Goal: Transaction & Acquisition: Purchase product/service

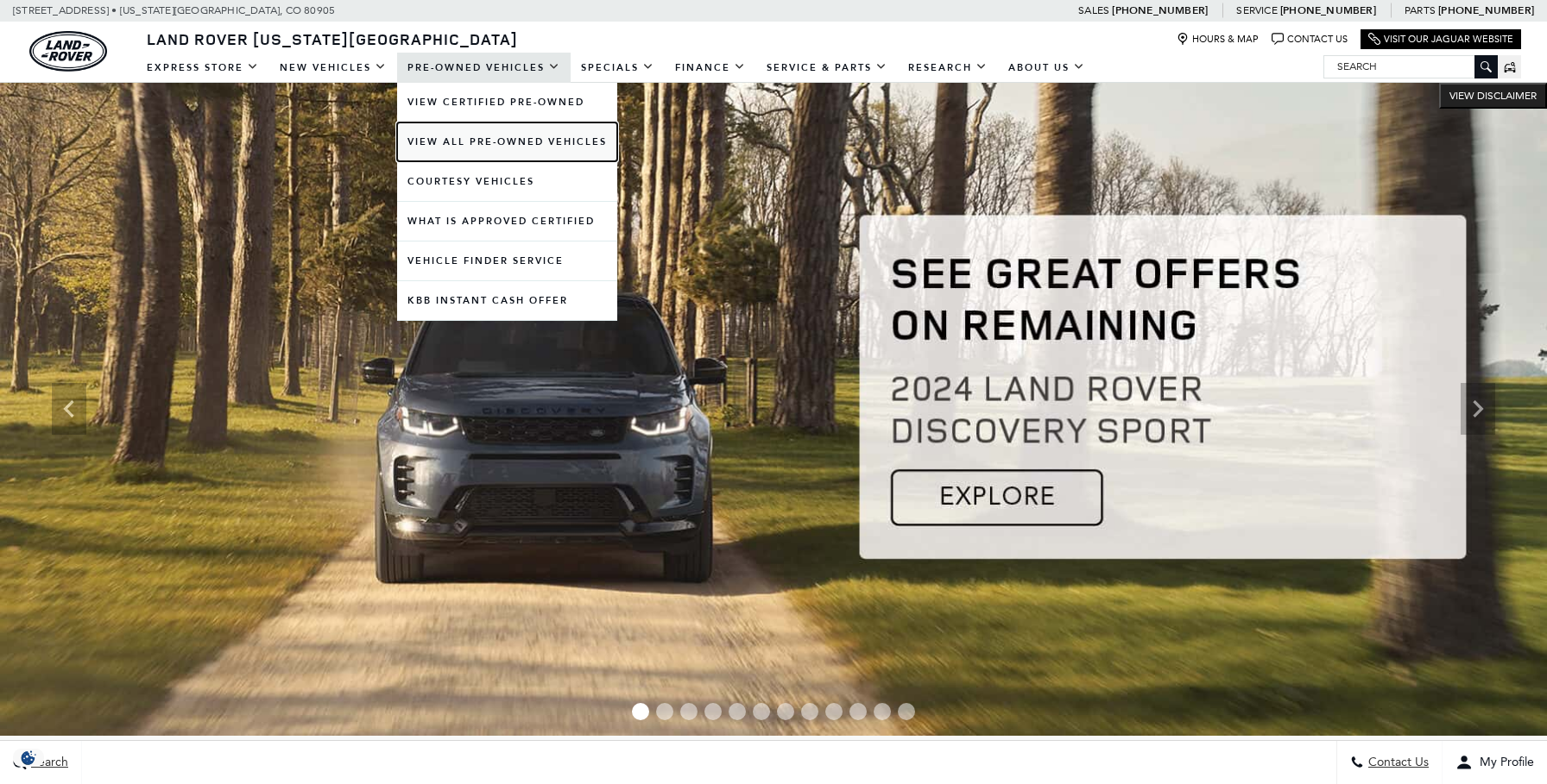
click at [455, 141] on link "View All Pre-Owned Vehicles" at bounding box center [507, 142] width 220 height 38
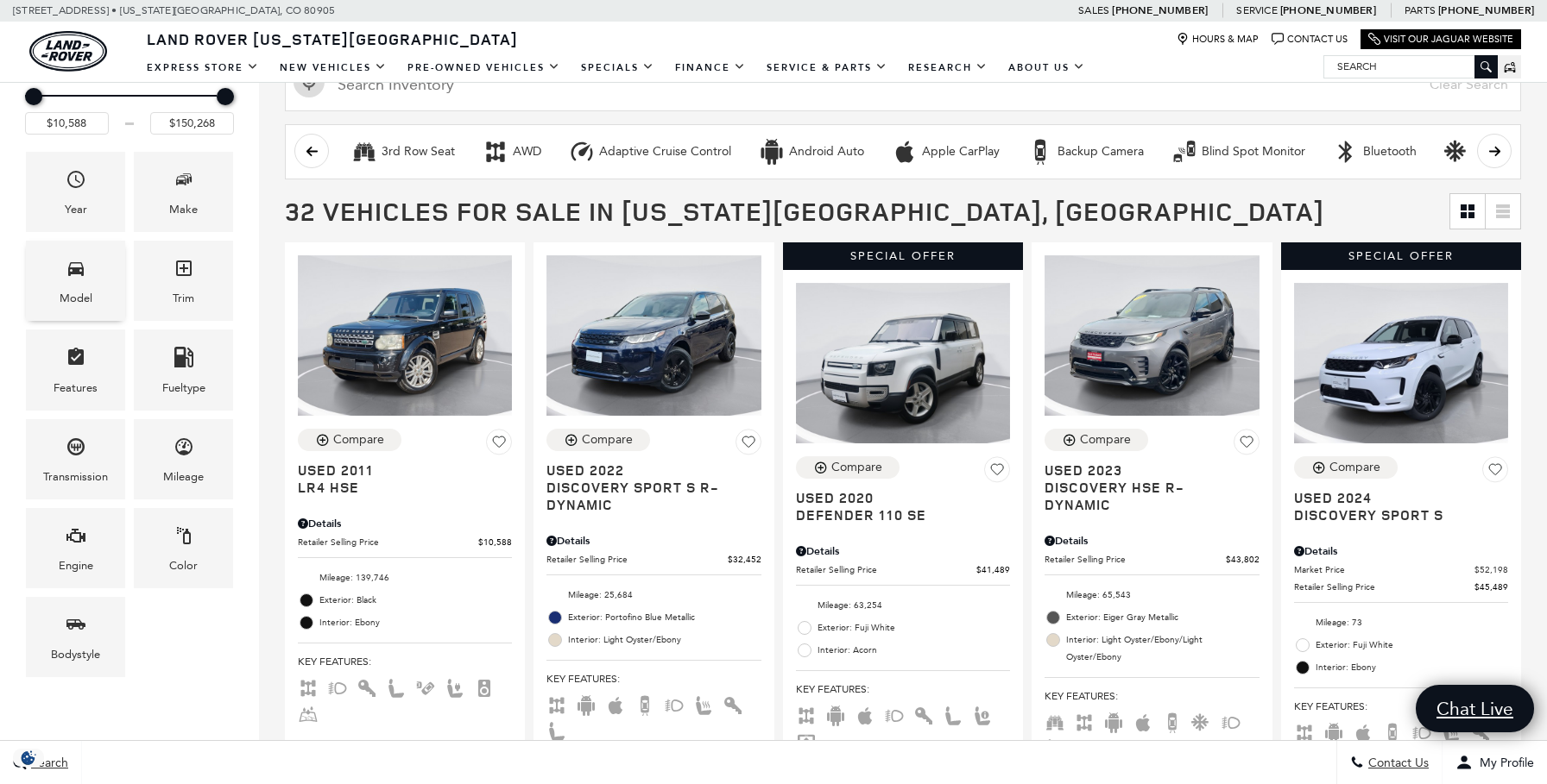
click at [67, 299] on div "Model" at bounding box center [76, 298] width 33 height 19
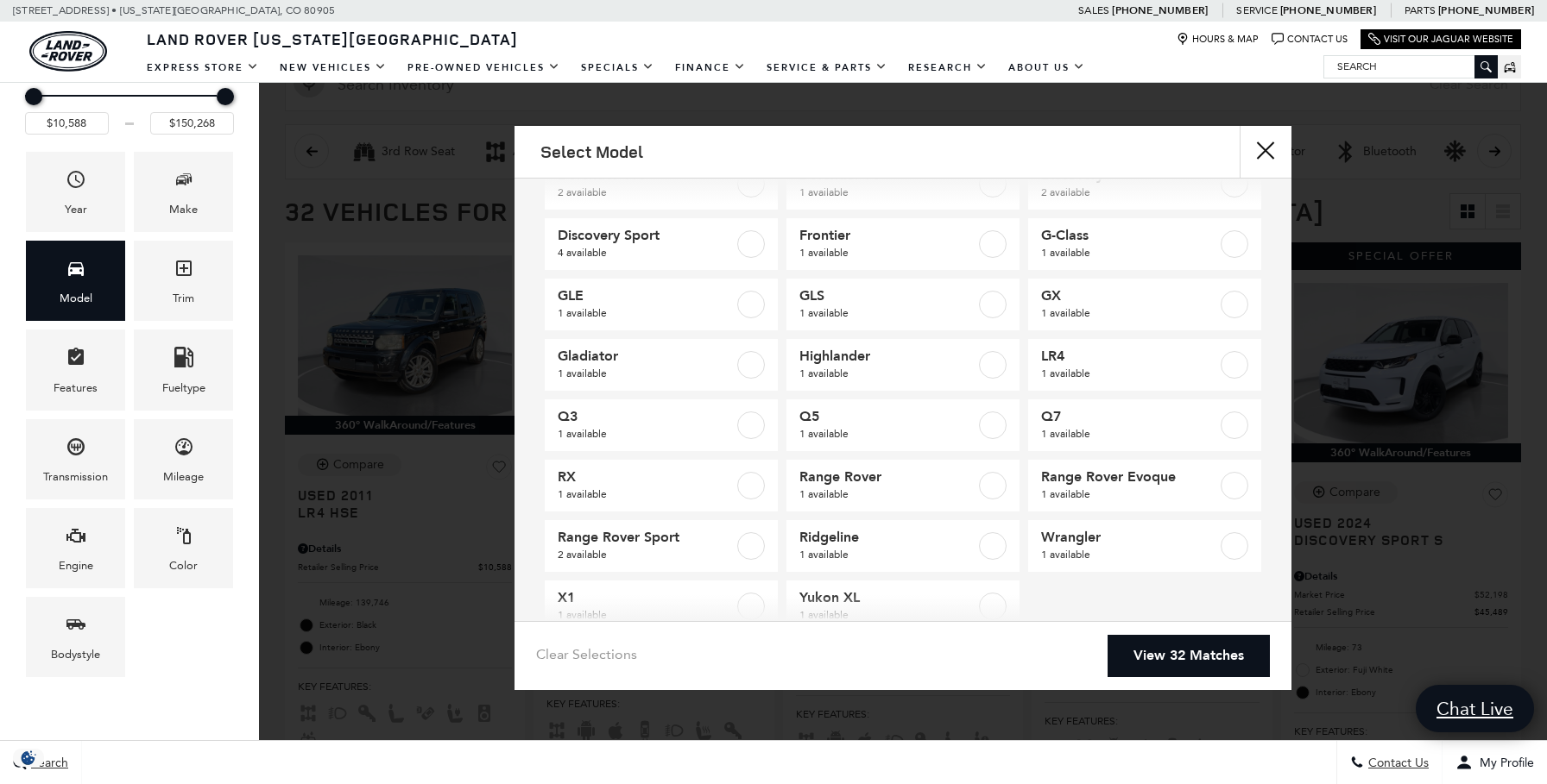
scroll to position [116, 0]
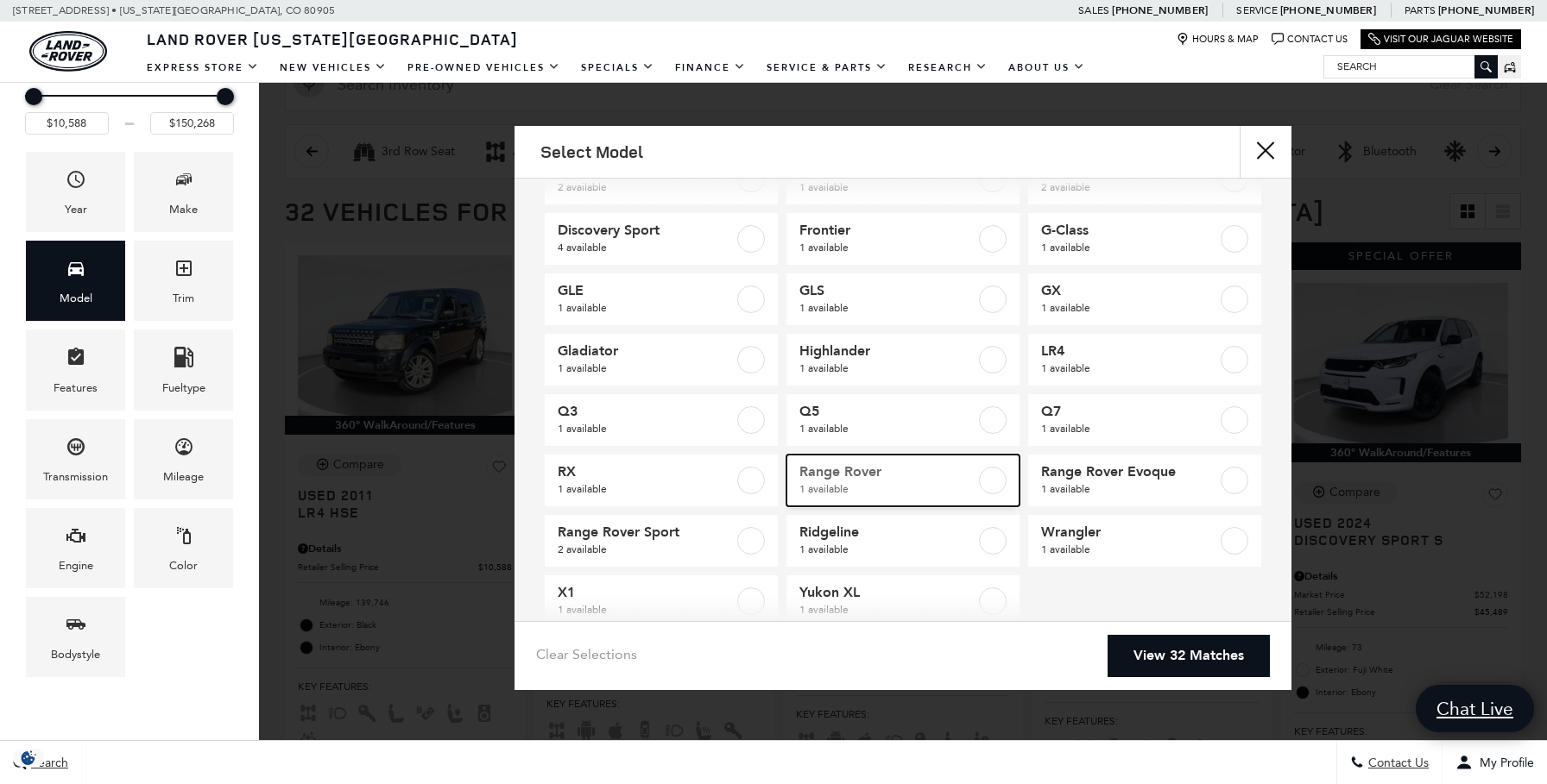
click at [994, 487] on label at bounding box center [992, 480] width 27 height 27
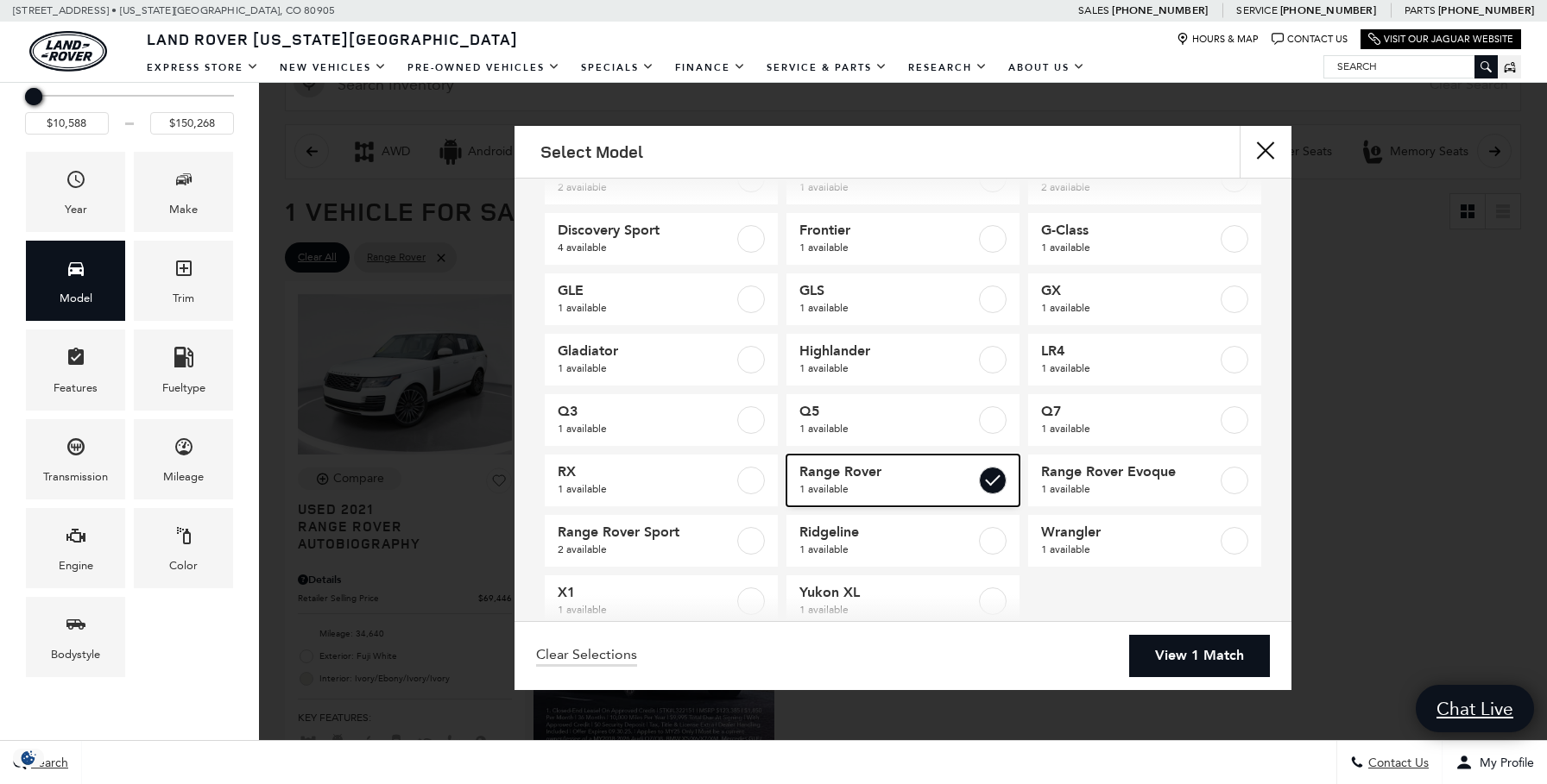
type input "$69,446"
checkbox input "true"
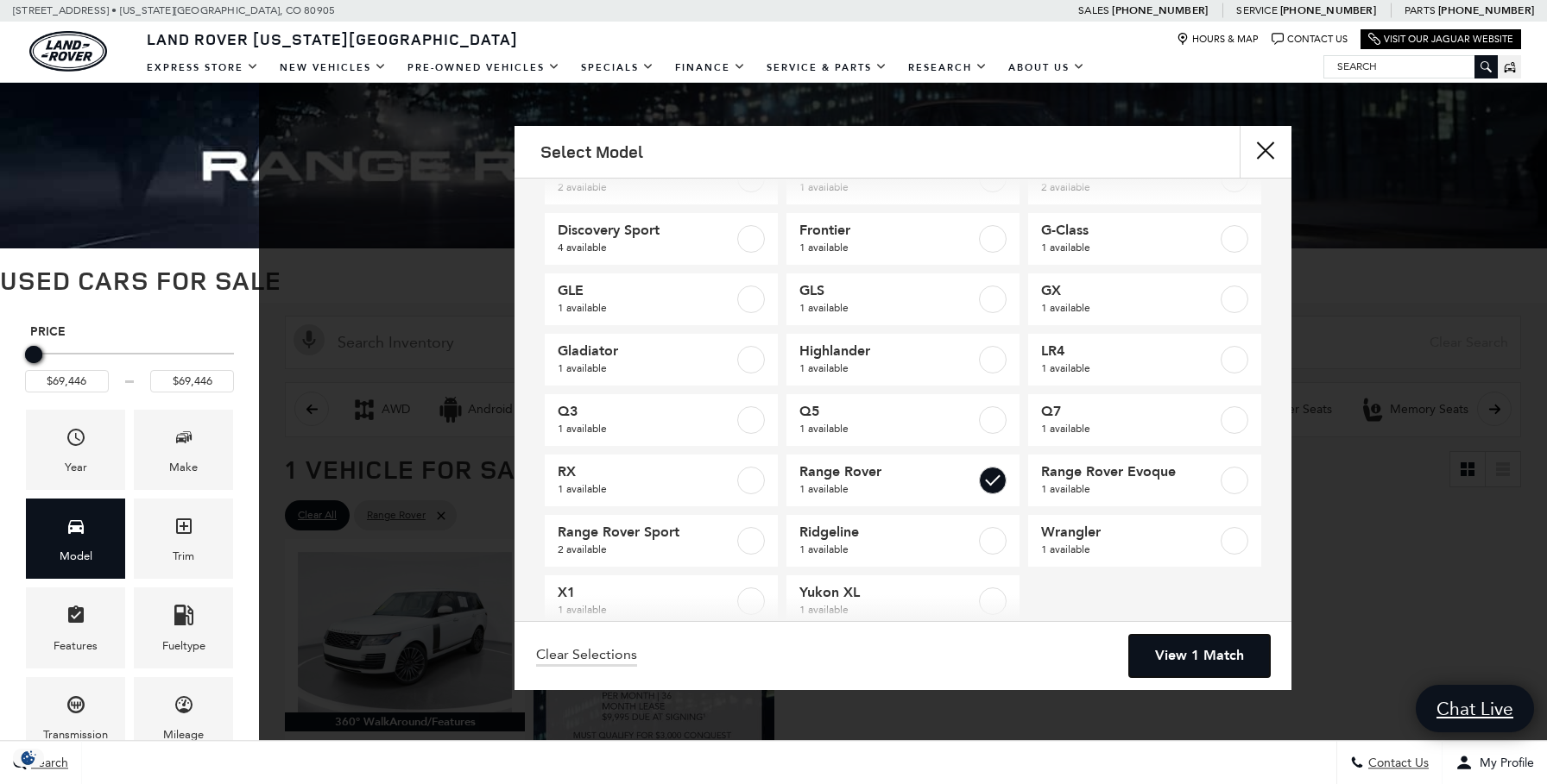
click at [1201, 653] on link "View 1 Match" at bounding box center [1199, 656] width 141 height 42
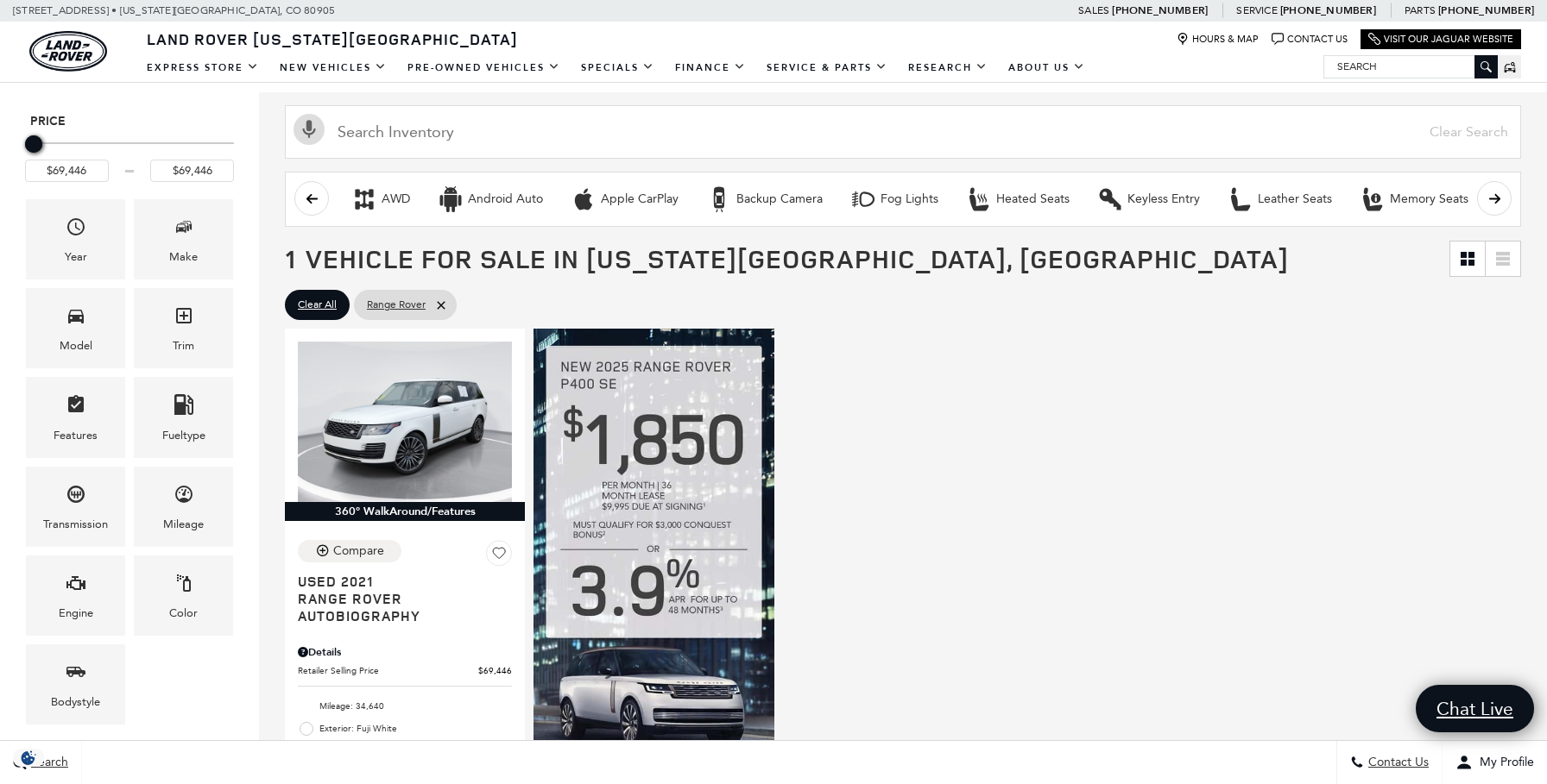
scroll to position [212, 0]
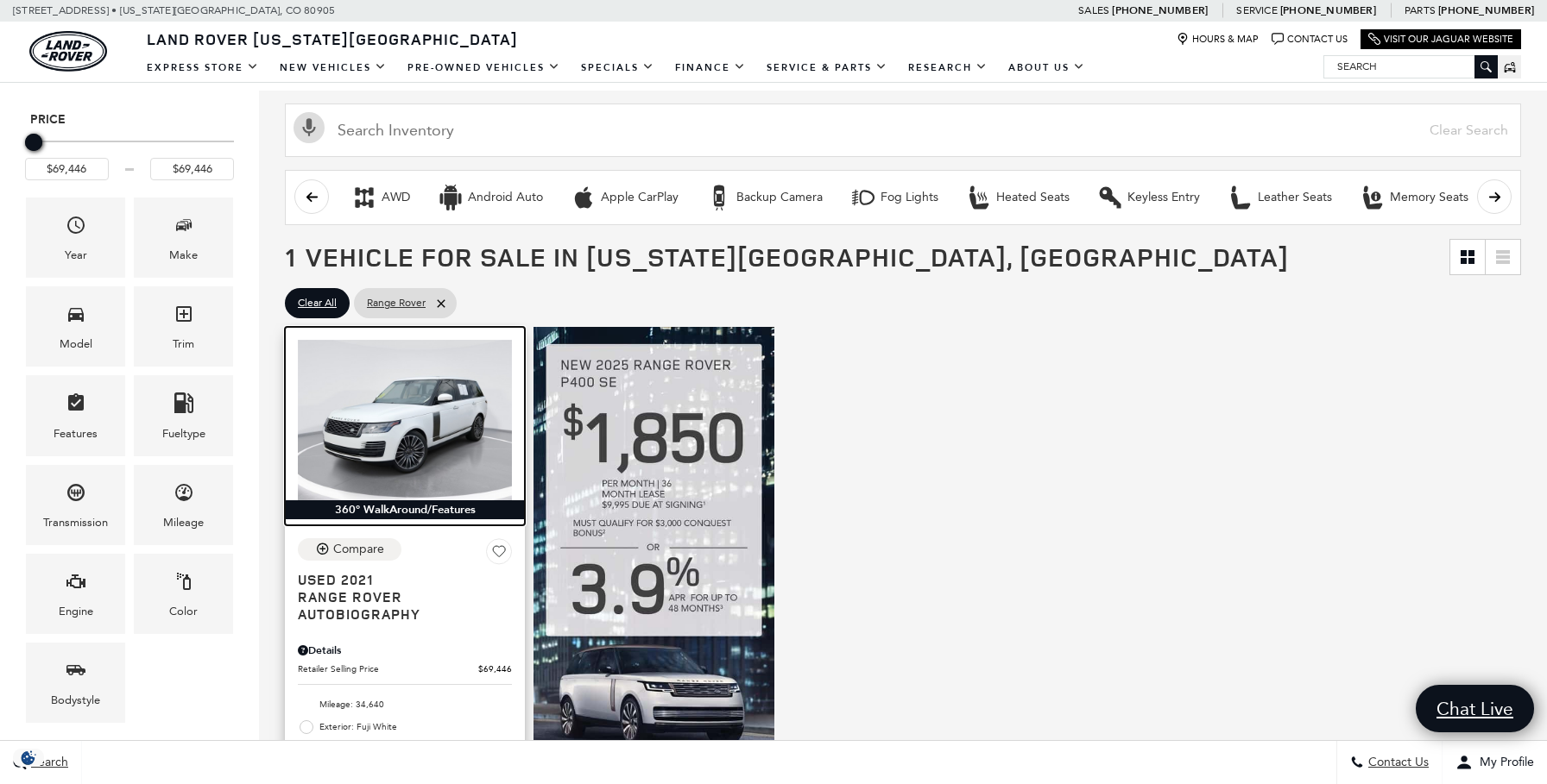
click at [398, 427] on img at bounding box center [405, 420] width 214 height 160
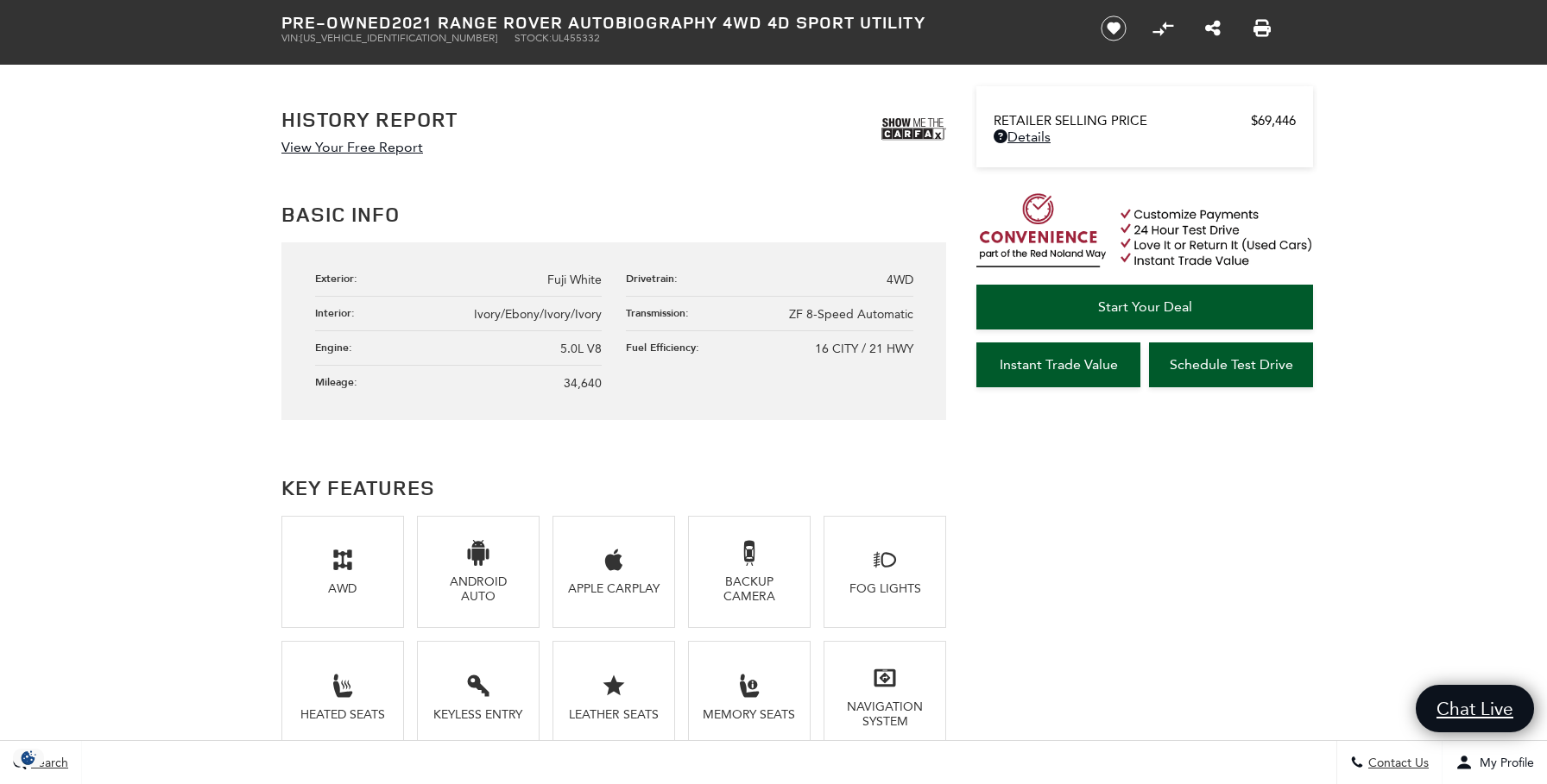
scroll to position [922, 0]
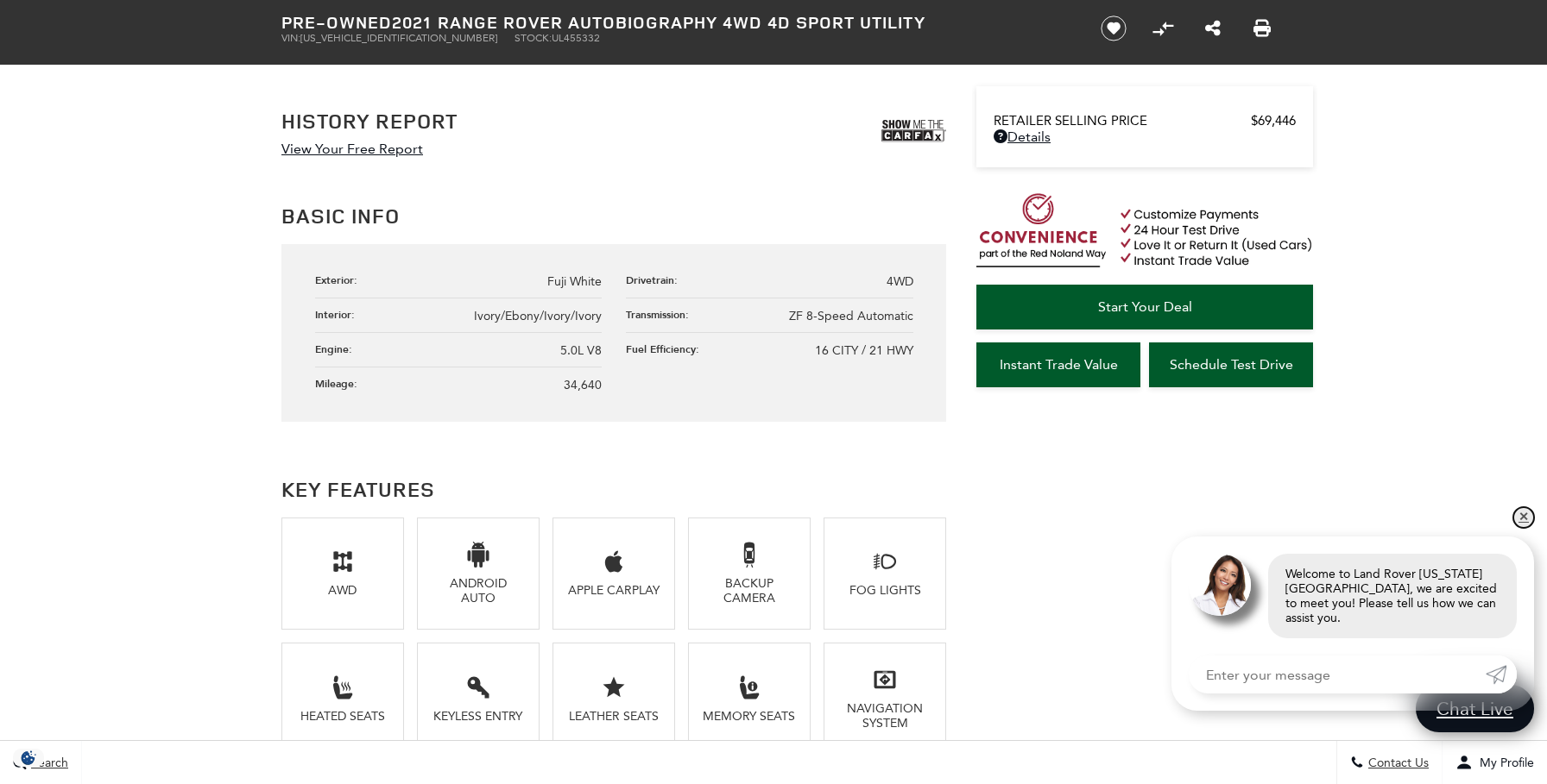
click at [1528, 528] on link "✕" at bounding box center [1523, 517] width 21 height 21
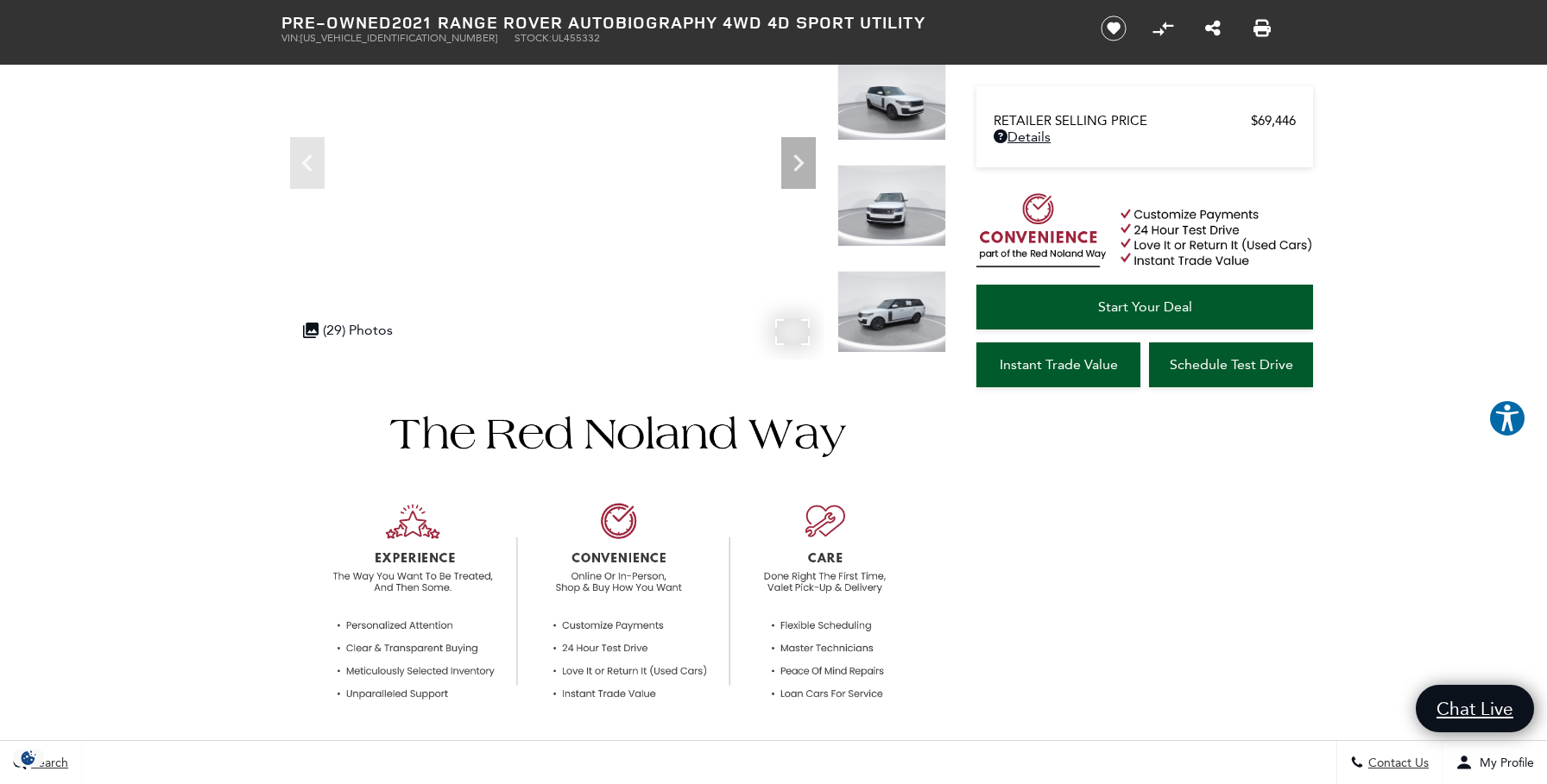
scroll to position [0, 0]
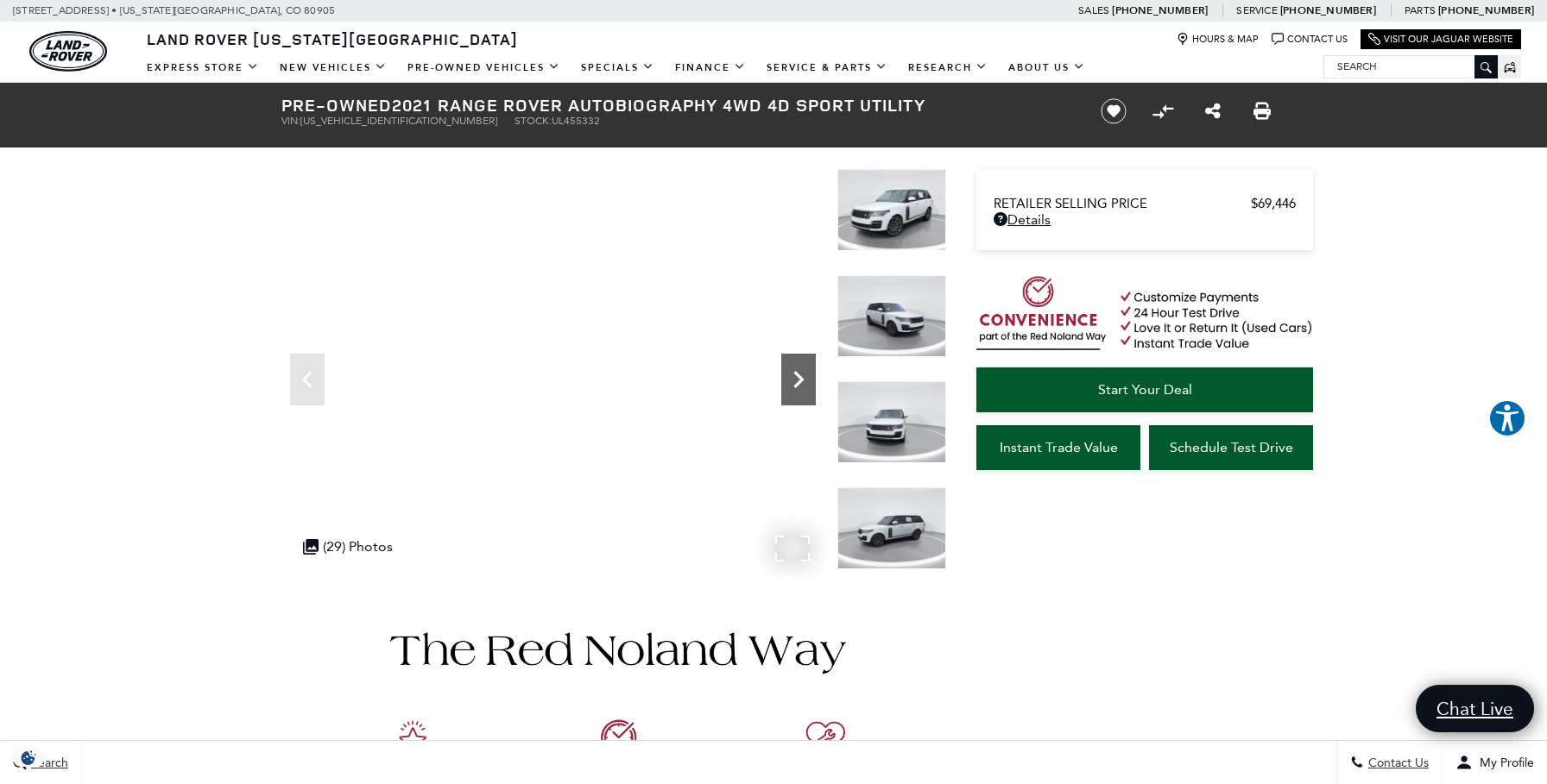
click at [795, 378] on icon "Next" at bounding box center [798, 380] width 35 height 35
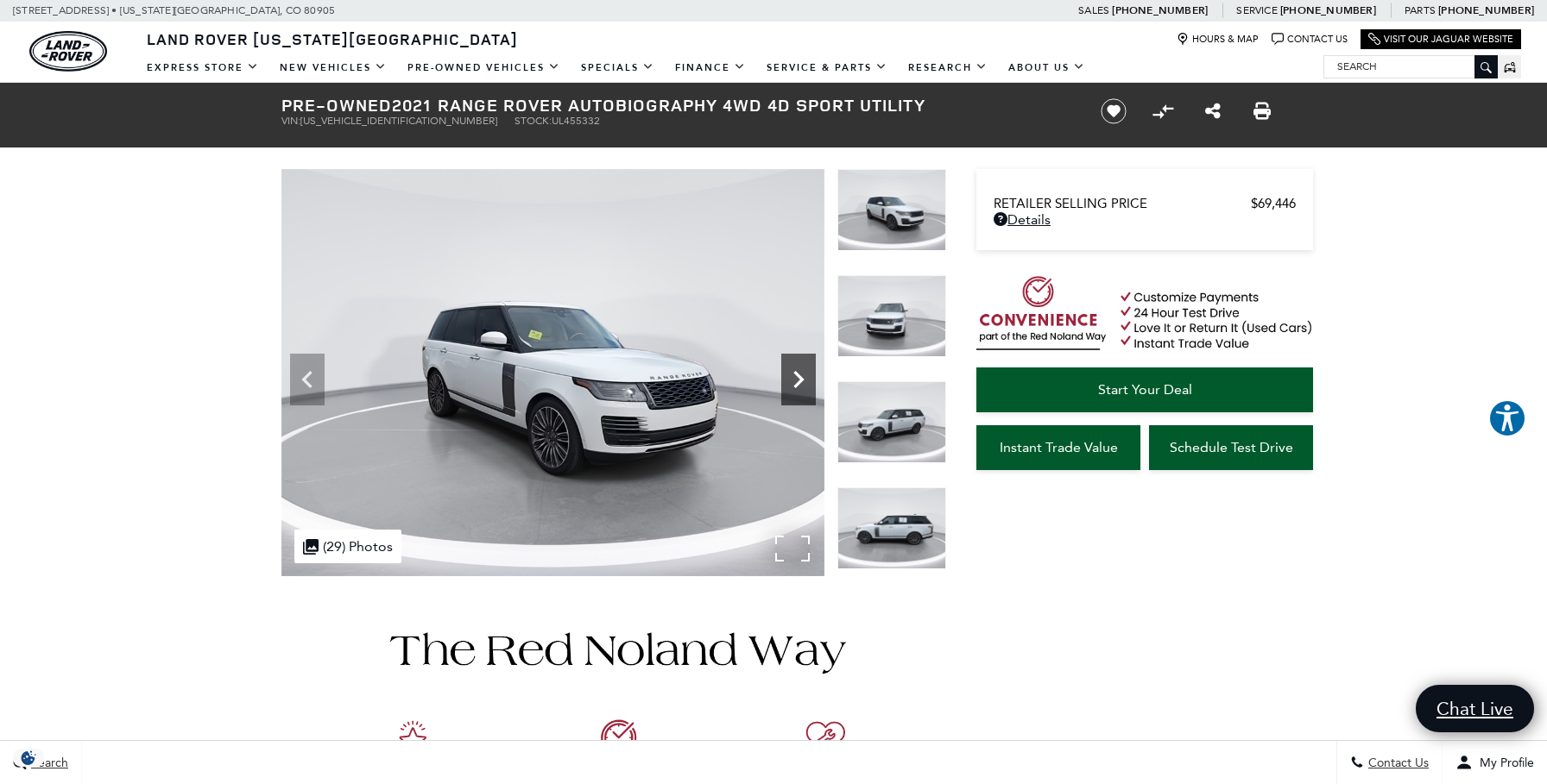
click at [795, 379] on icon "Next" at bounding box center [798, 380] width 35 height 35
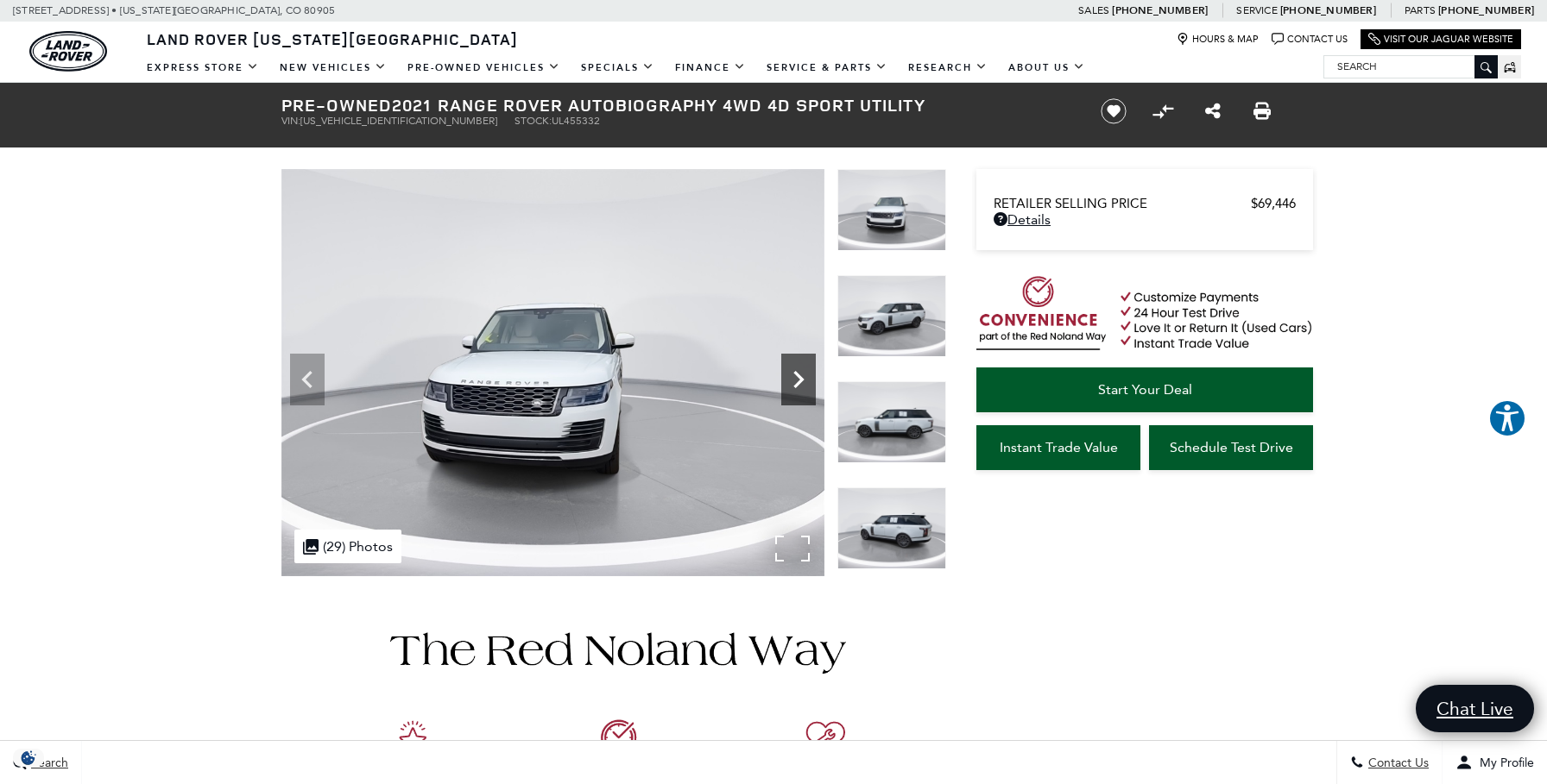
click at [794, 382] on icon "Next" at bounding box center [798, 380] width 35 height 35
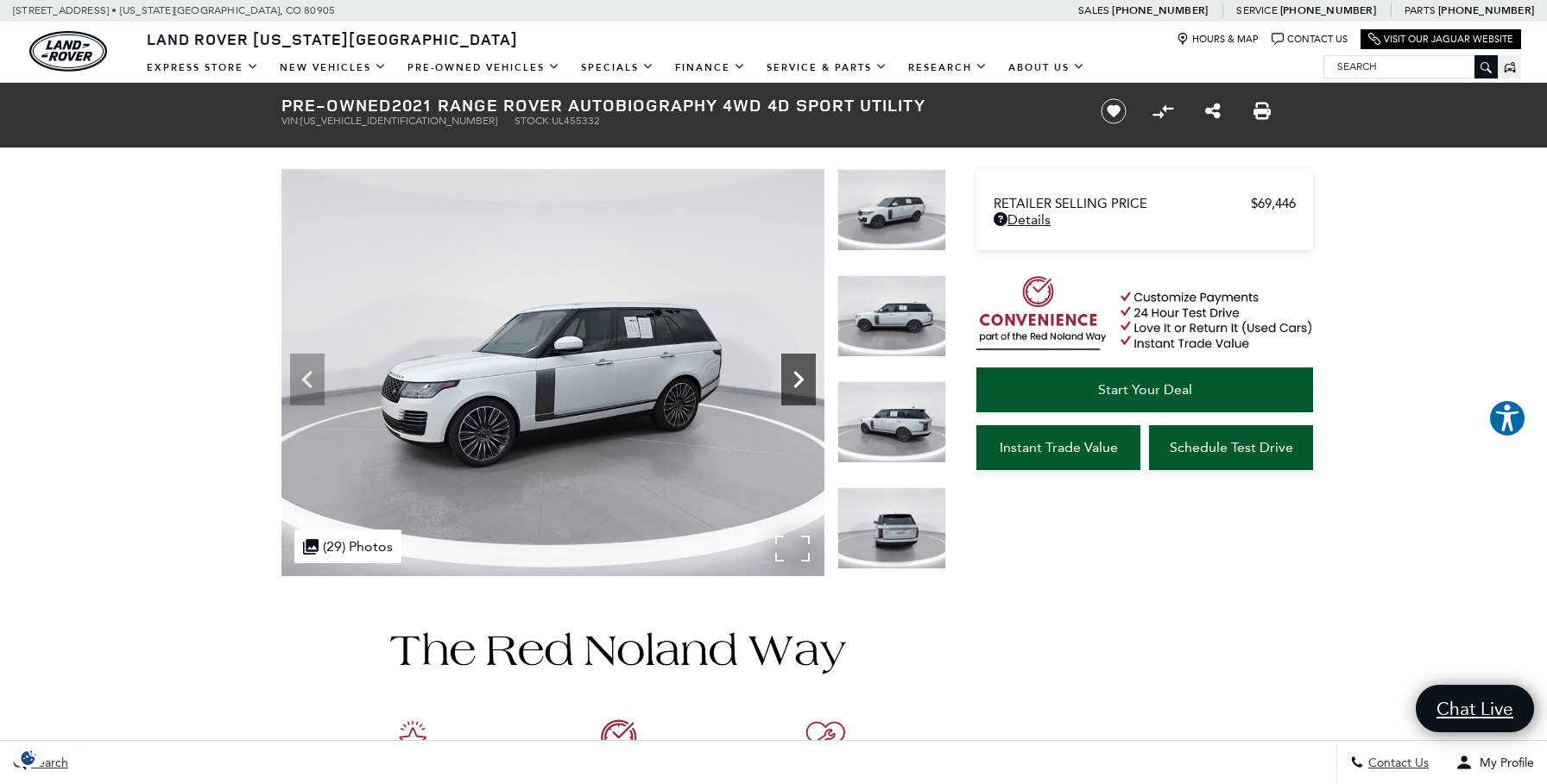
click at [794, 382] on icon "Next" at bounding box center [798, 380] width 35 height 35
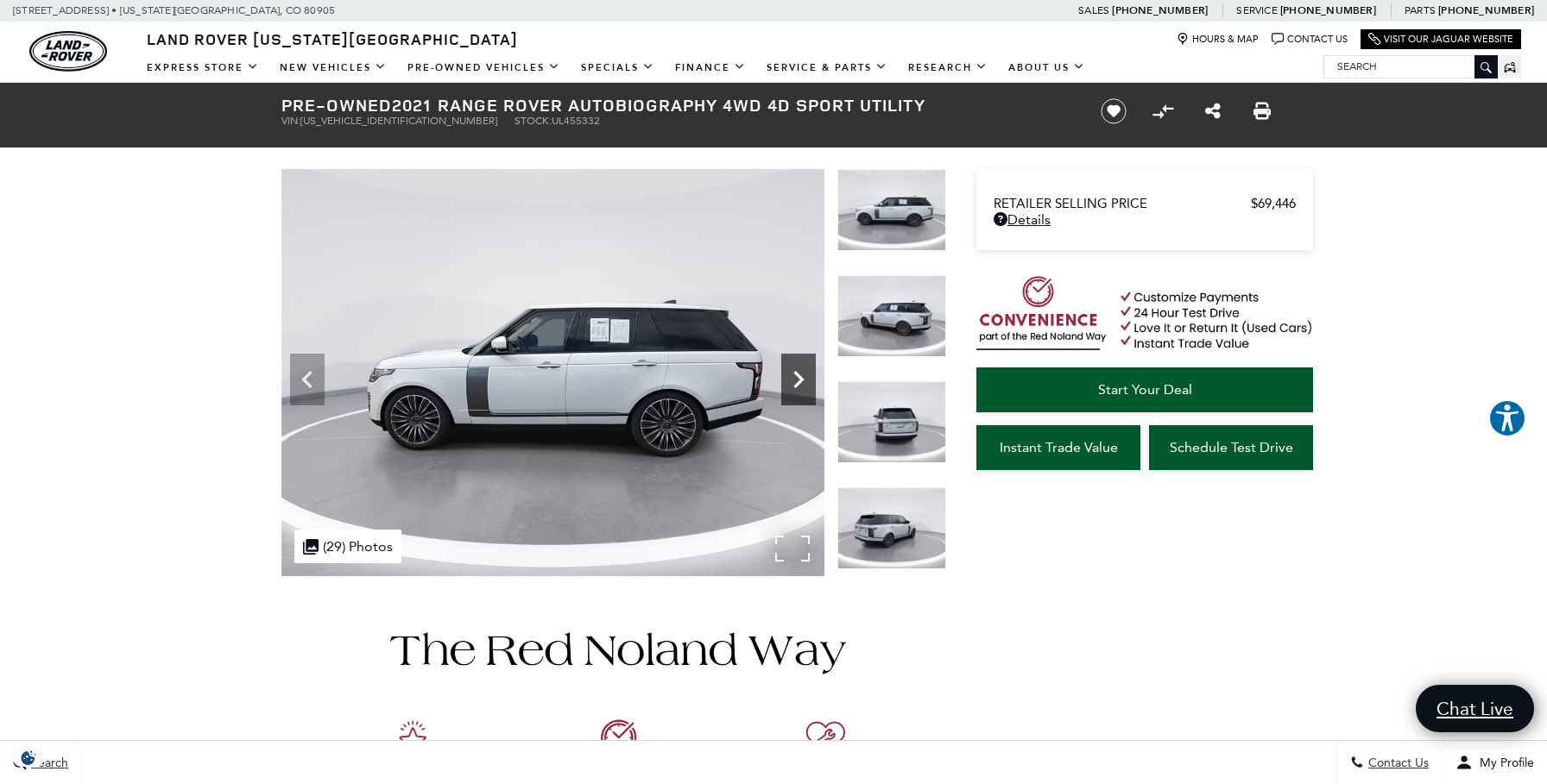
click at [794, 382] on icon "Next" at bounding box center [798, 380] width 35 height 35
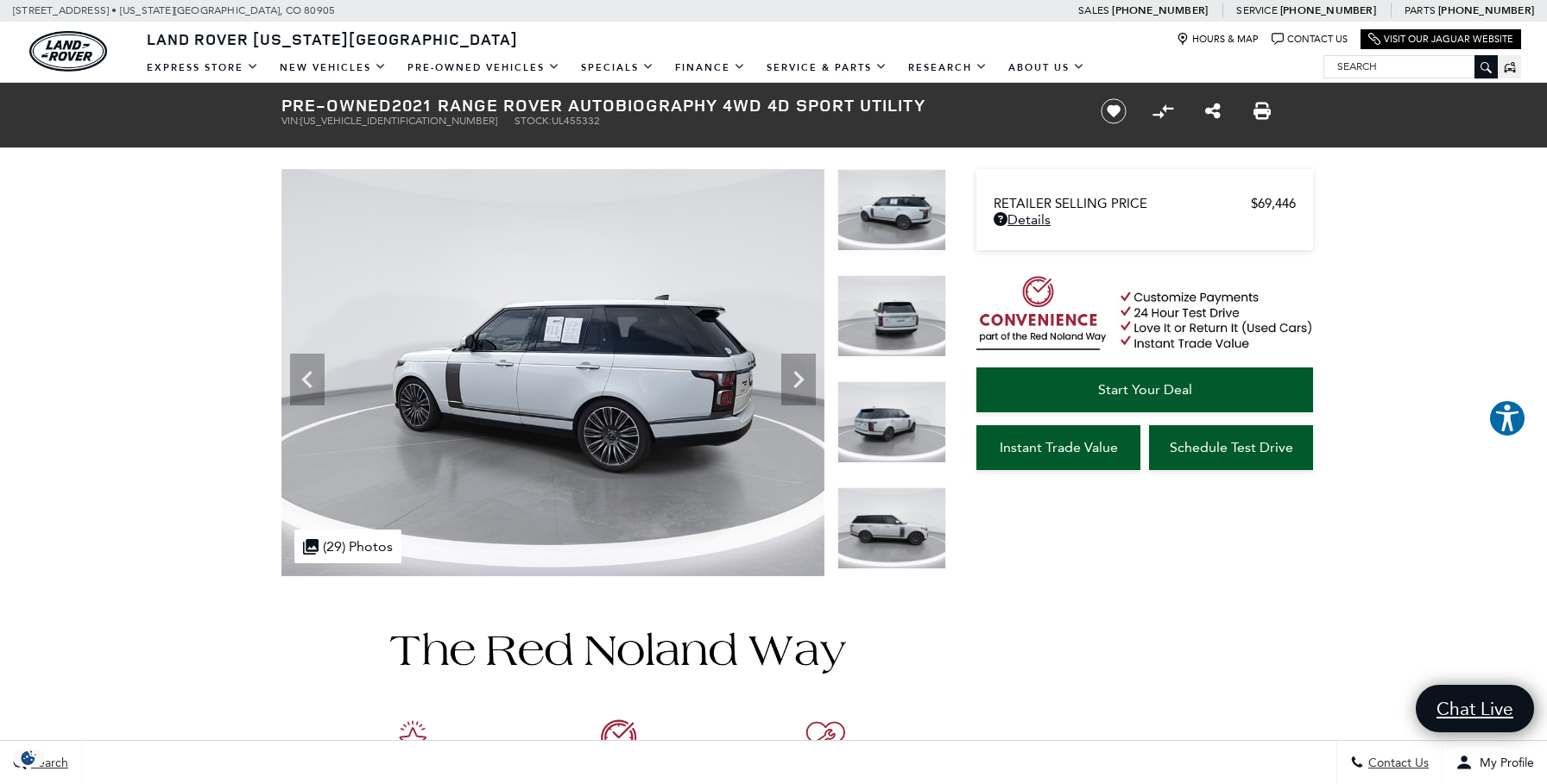
click at [903, 545] on img at bounding box center [892, 529] width 109 height 82
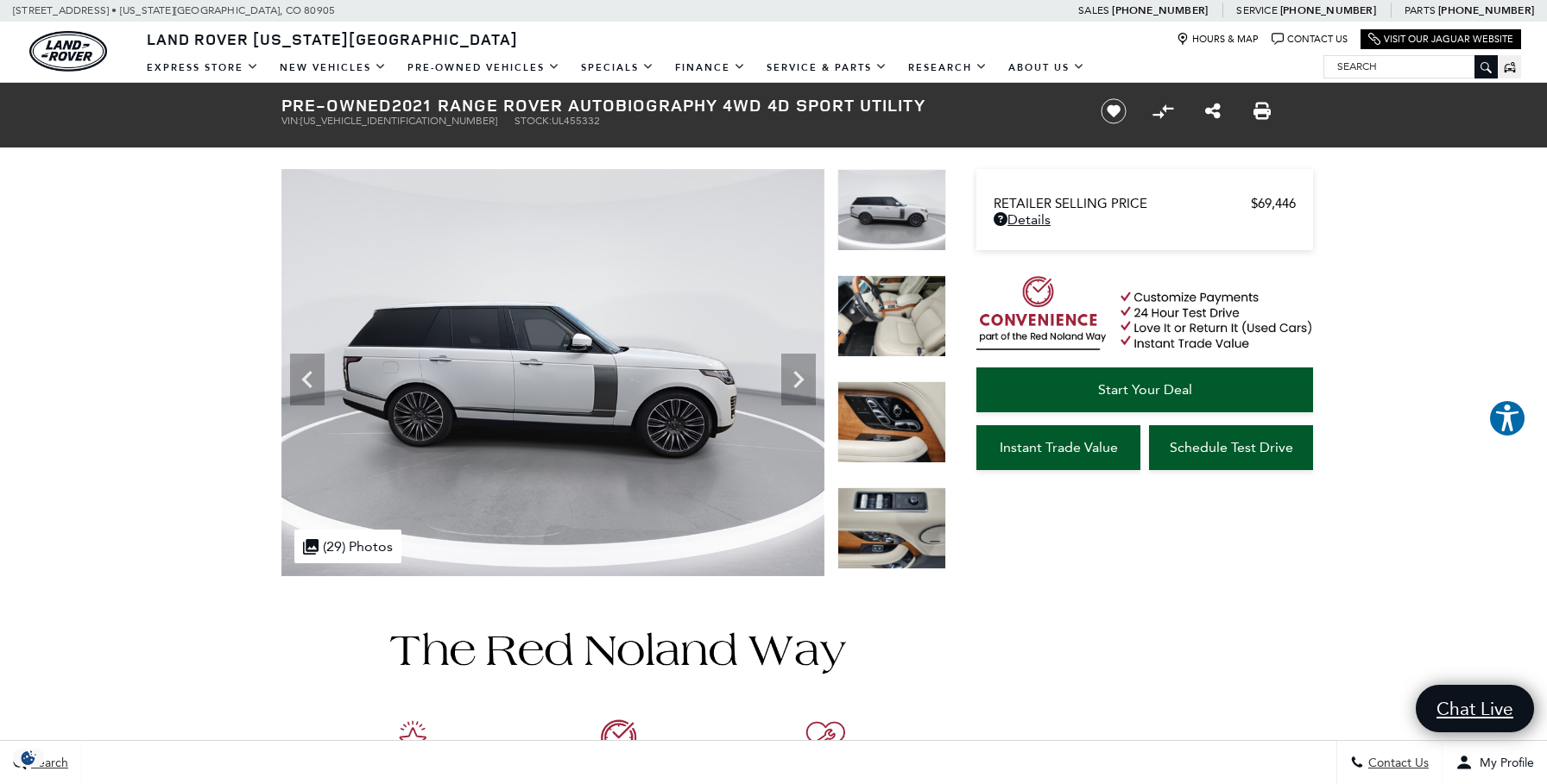
click at [871, 420] on img at bounding box center [892, 423] width 109 height 82
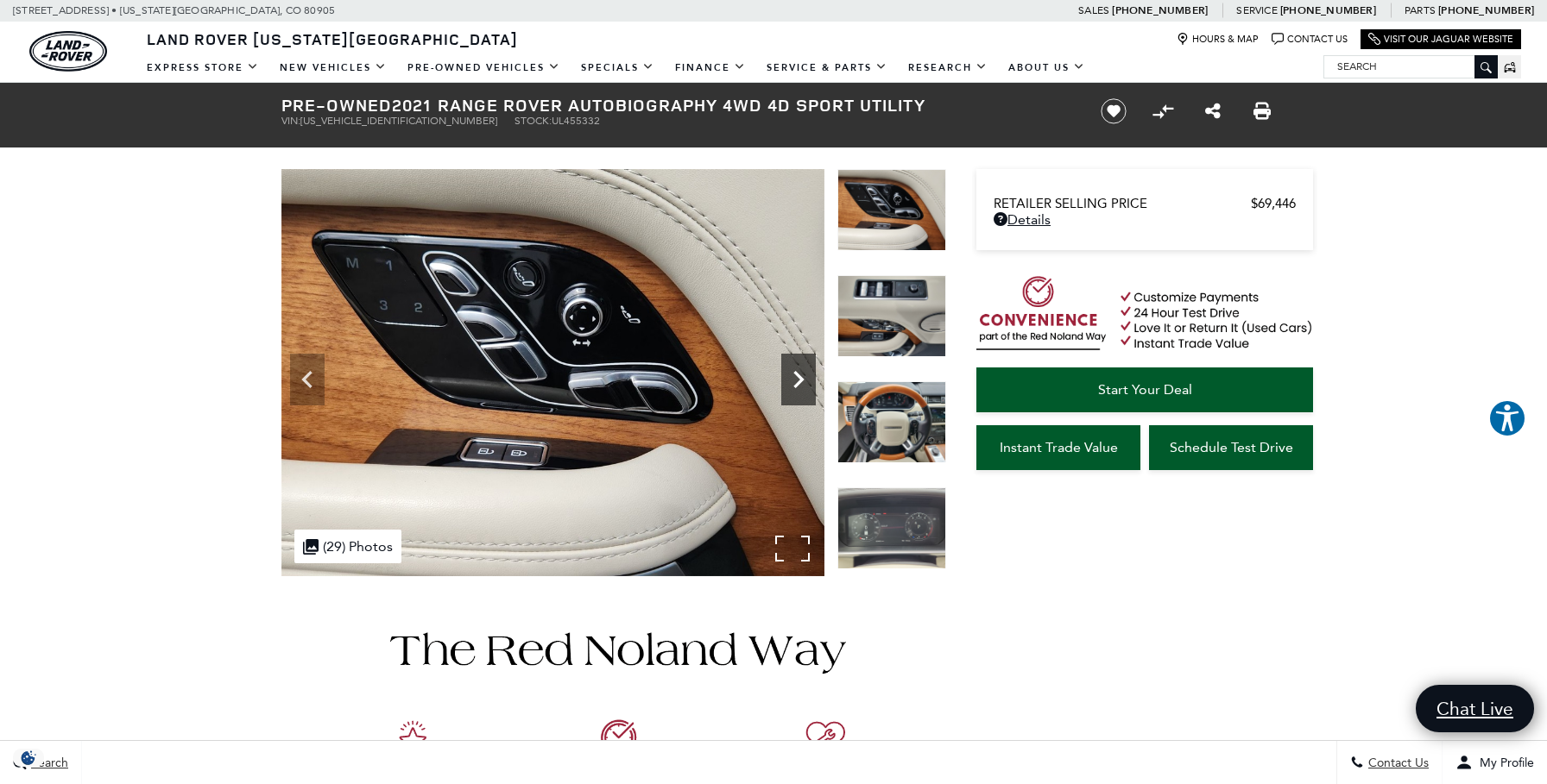
click at [800, 386] on icon "Next" at bounding box center [798, 380] width 35 height 35
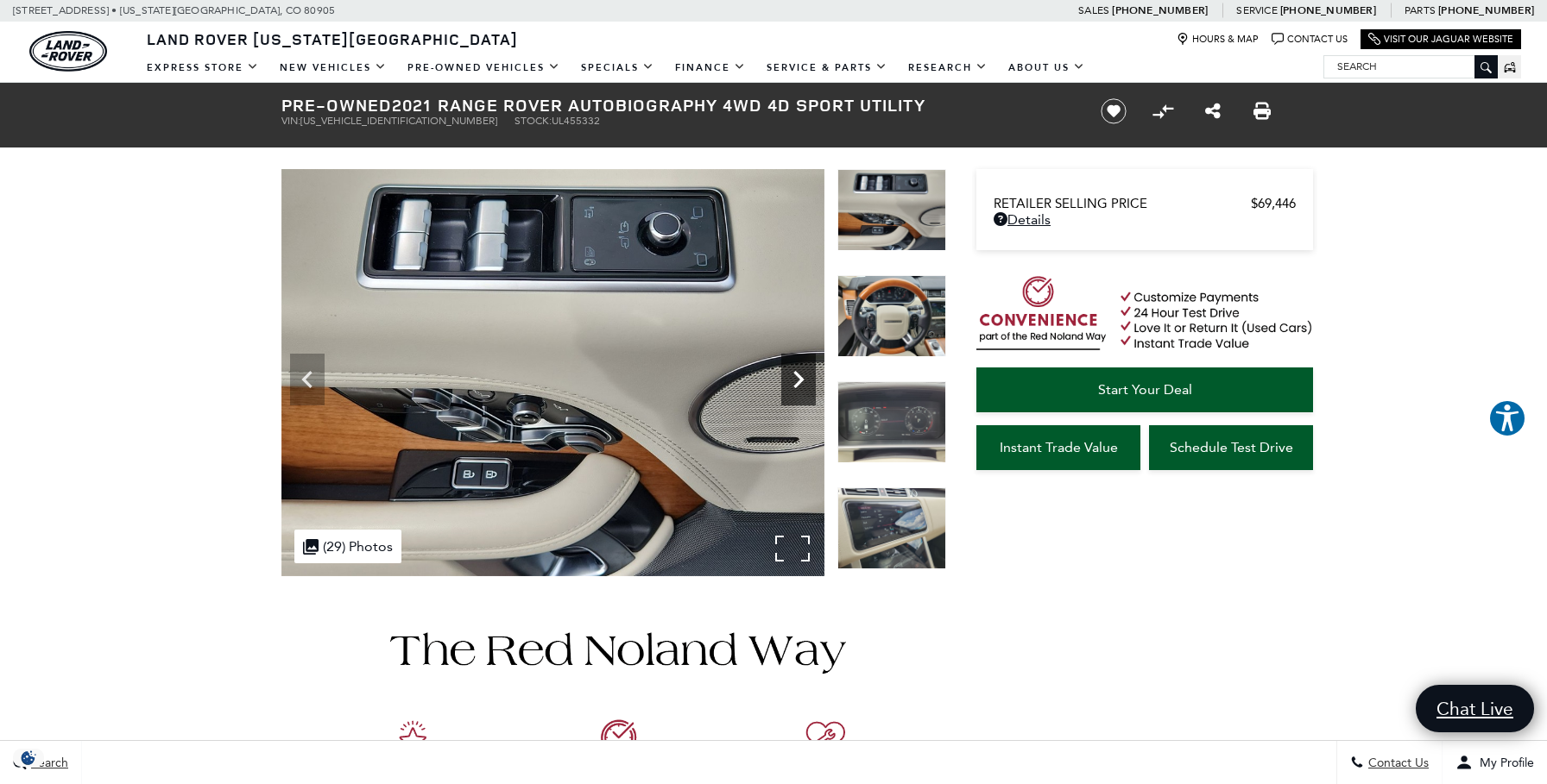
click at [800, 386] on icon "Next" at bounding box center [798, 380] width 35 height 35
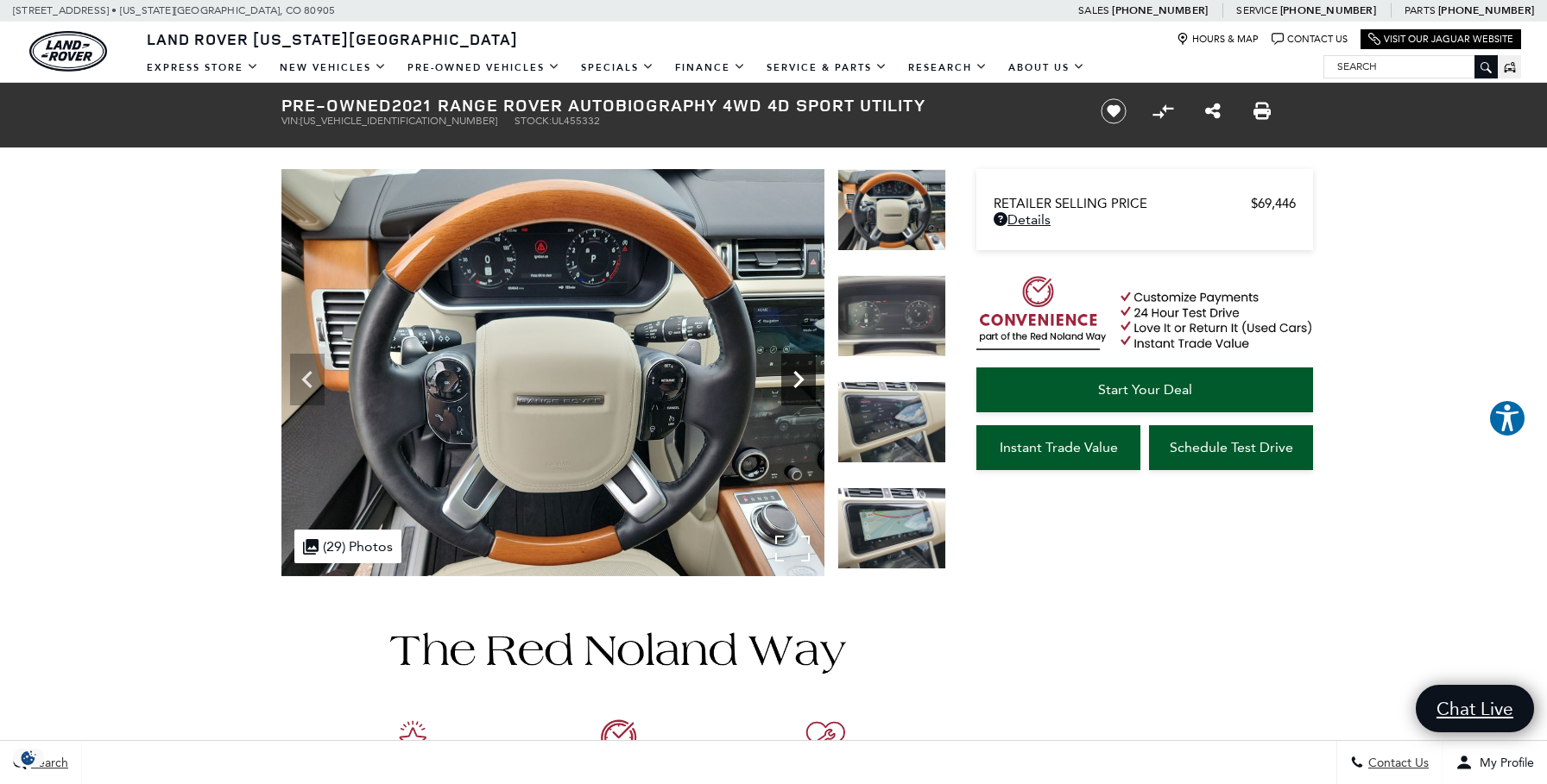
click at [800, 386] on icon "Next" at bounding box center [798, 380] width 35 height 35
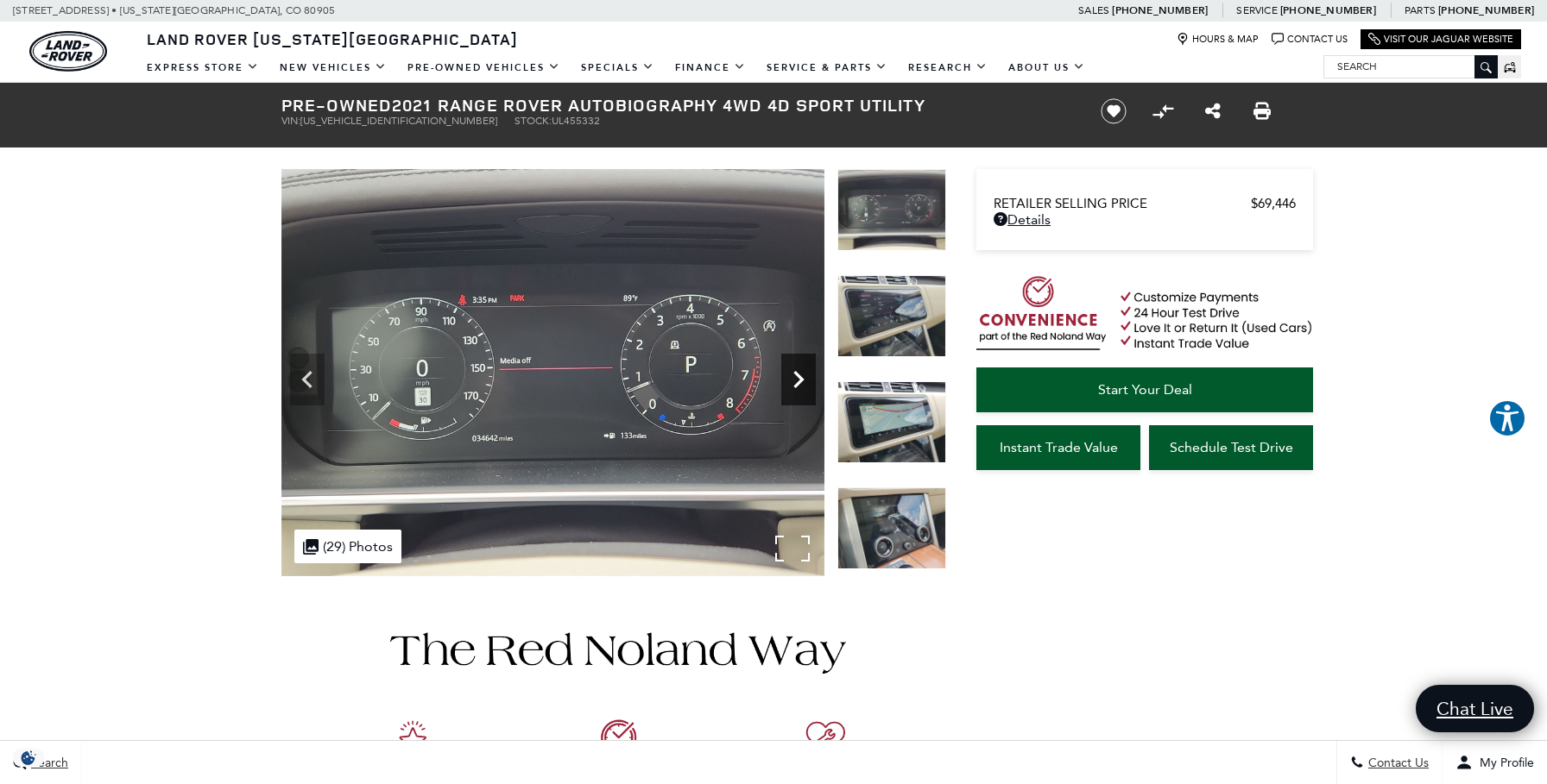
click at [800, 386] on icon "Next" at bounding box center [798, 380] width 35 height 35
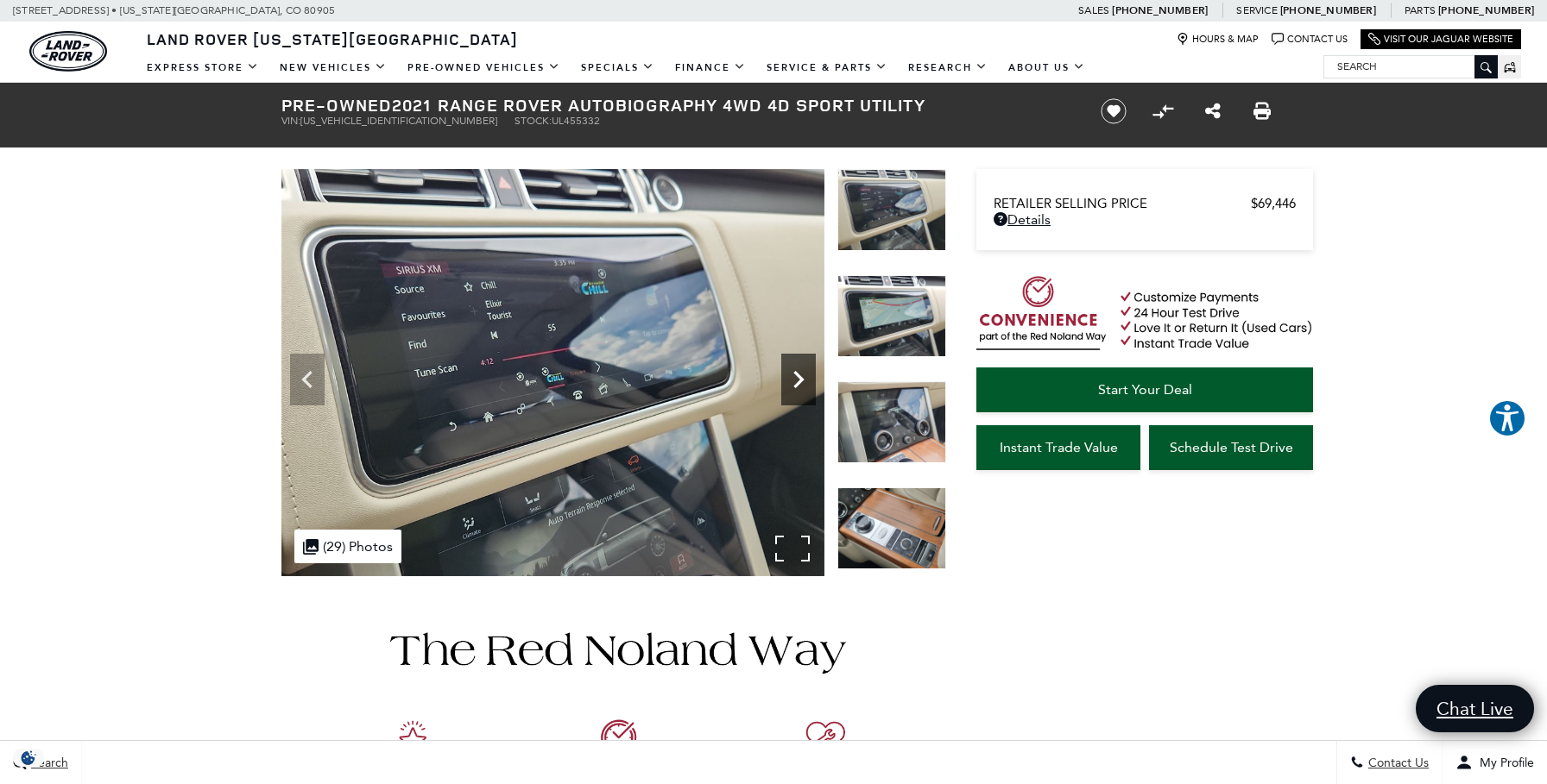
click at [800, 386] on icon "Next" at bounding box center [798, 380] width 35 height 35
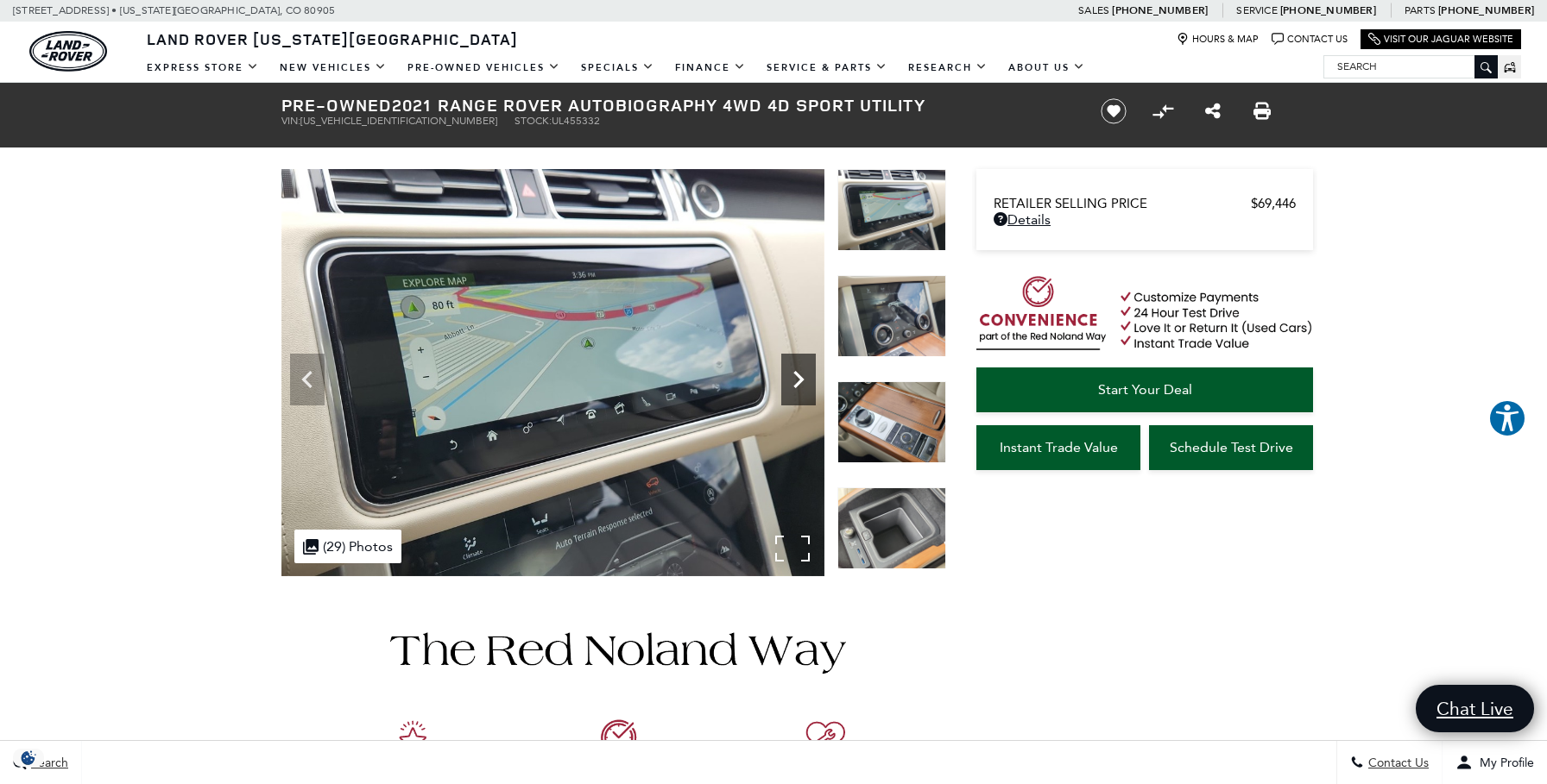
click at [800, 386] on icon "Next" at bounding box center [798, 380] width 35 height 35
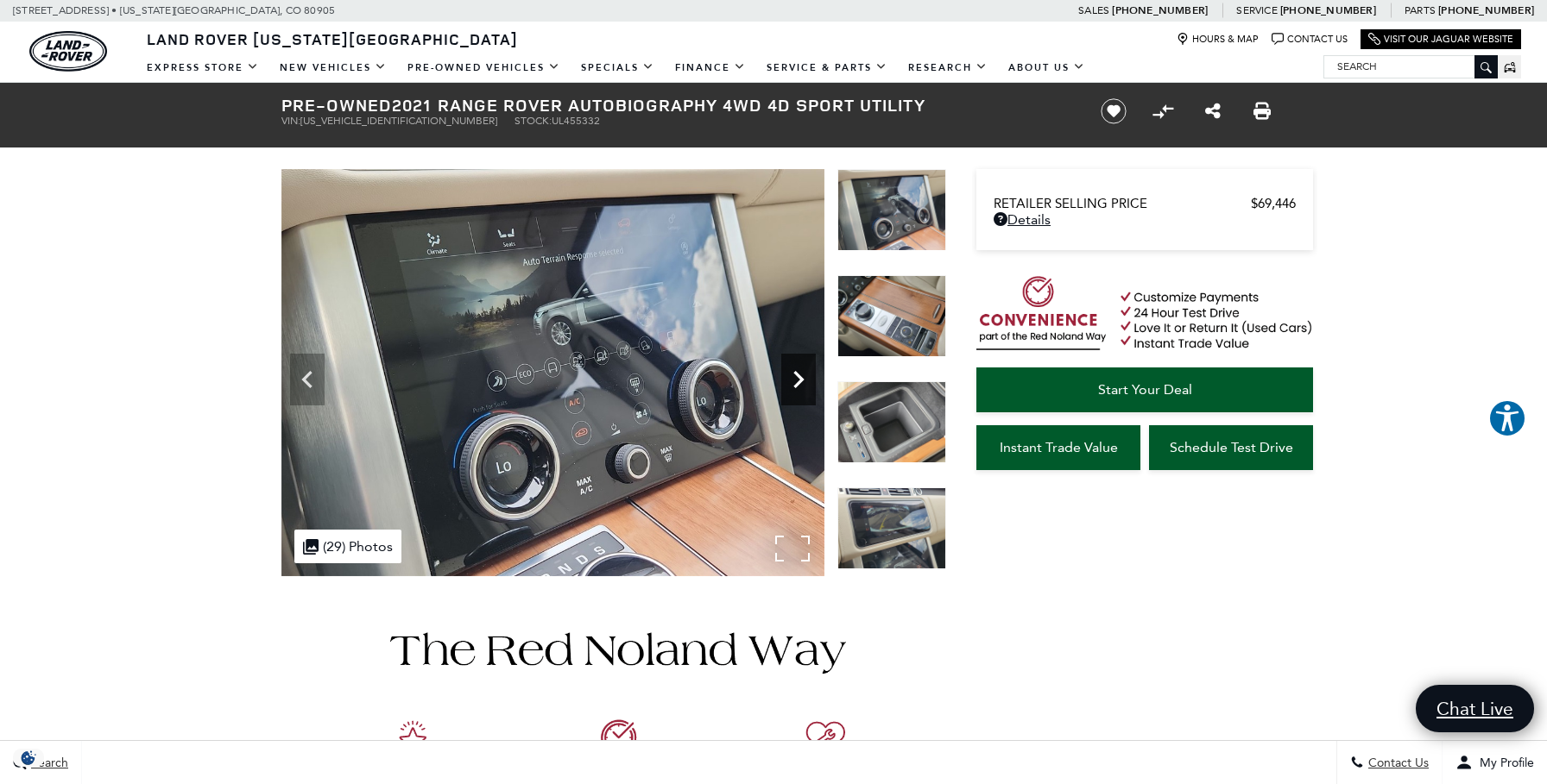
click at [800, 386] on icon "Next" at bounding box center [798, 380] width 35 height 35
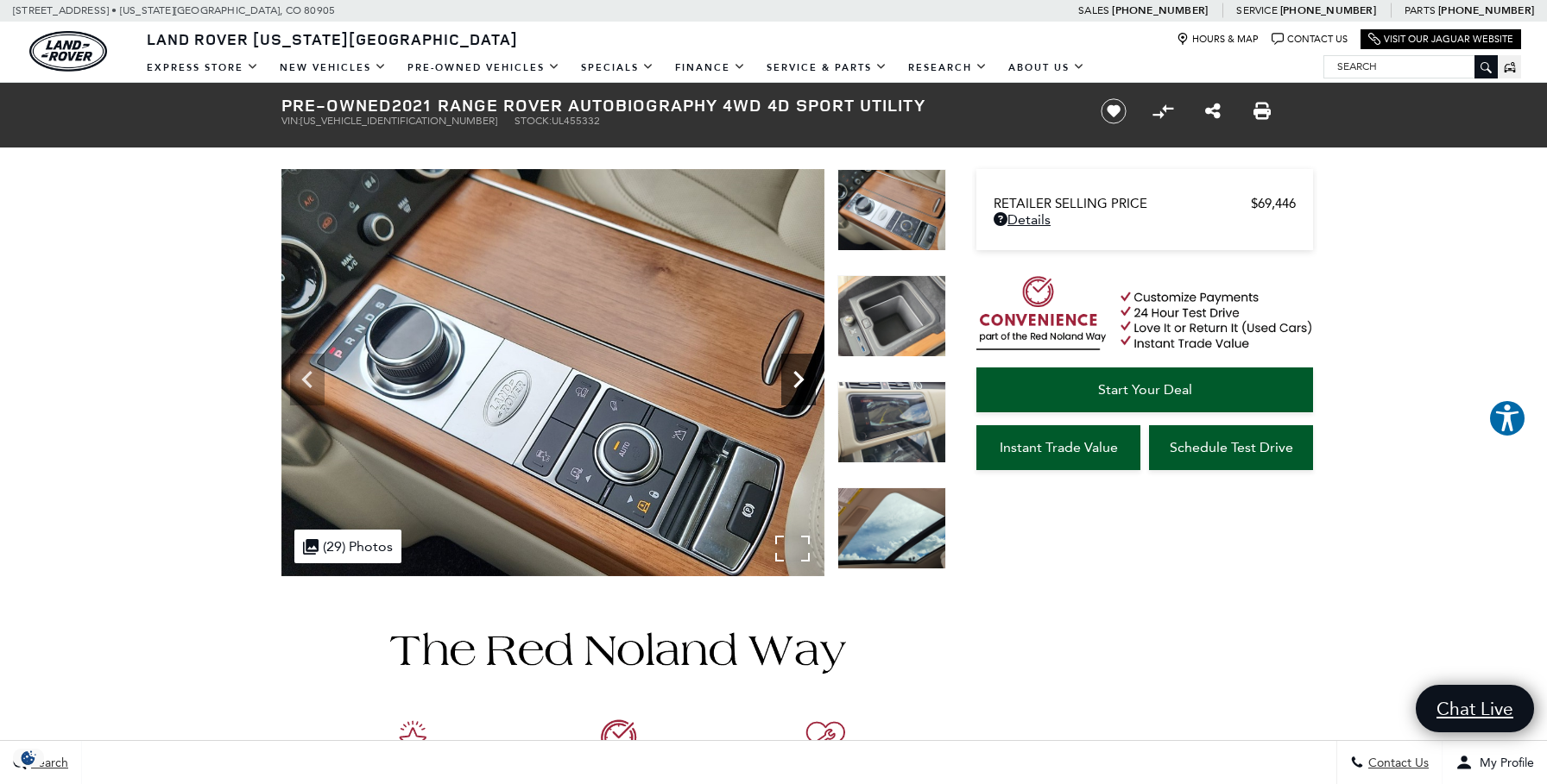
click at [797, 372] on icon "Next" at bounding box center [798, 380] width 35 height 35
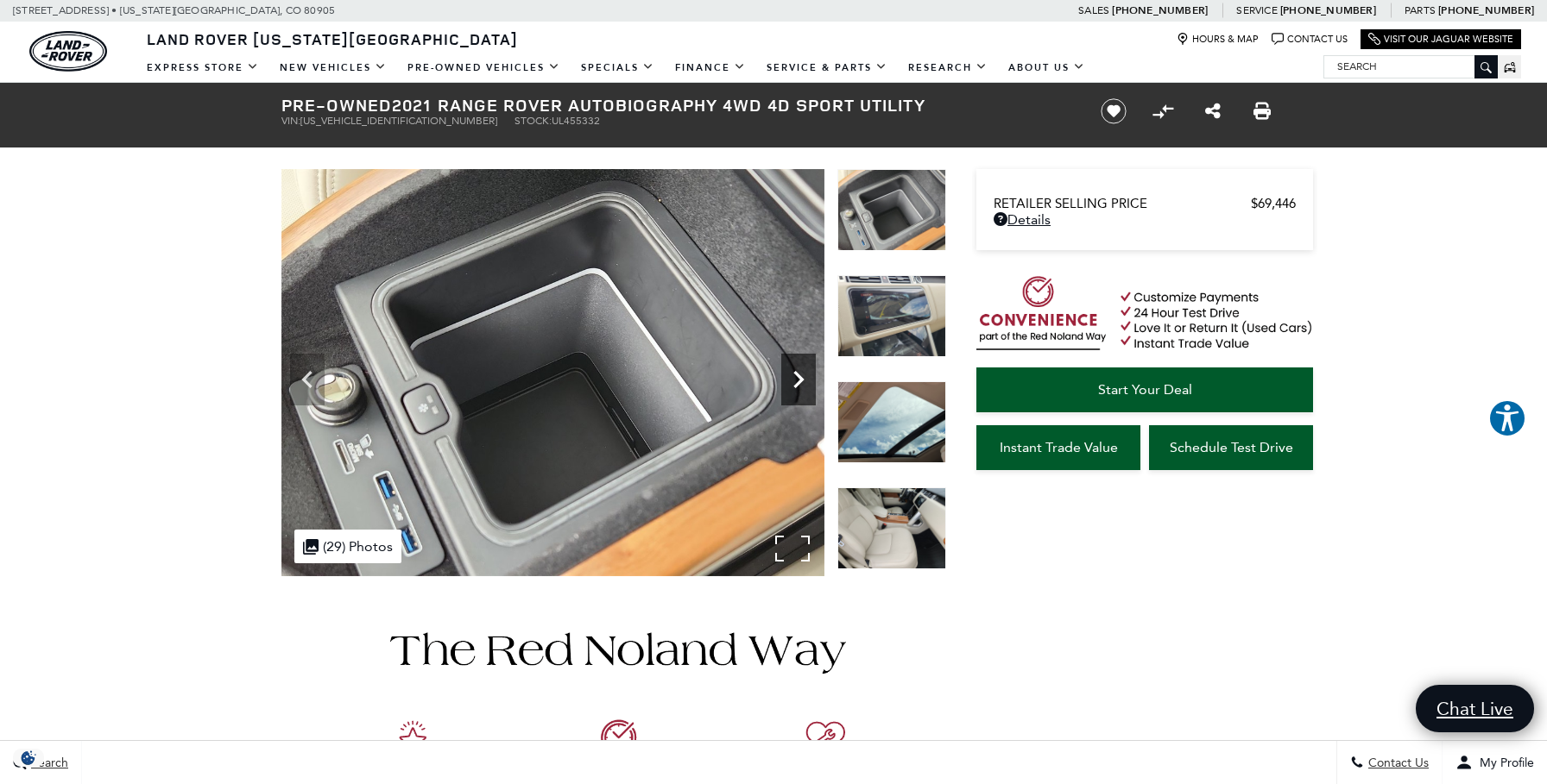
click at [797, 372] on icon "Next" at bounding box center [798, 380] width 35 height 35
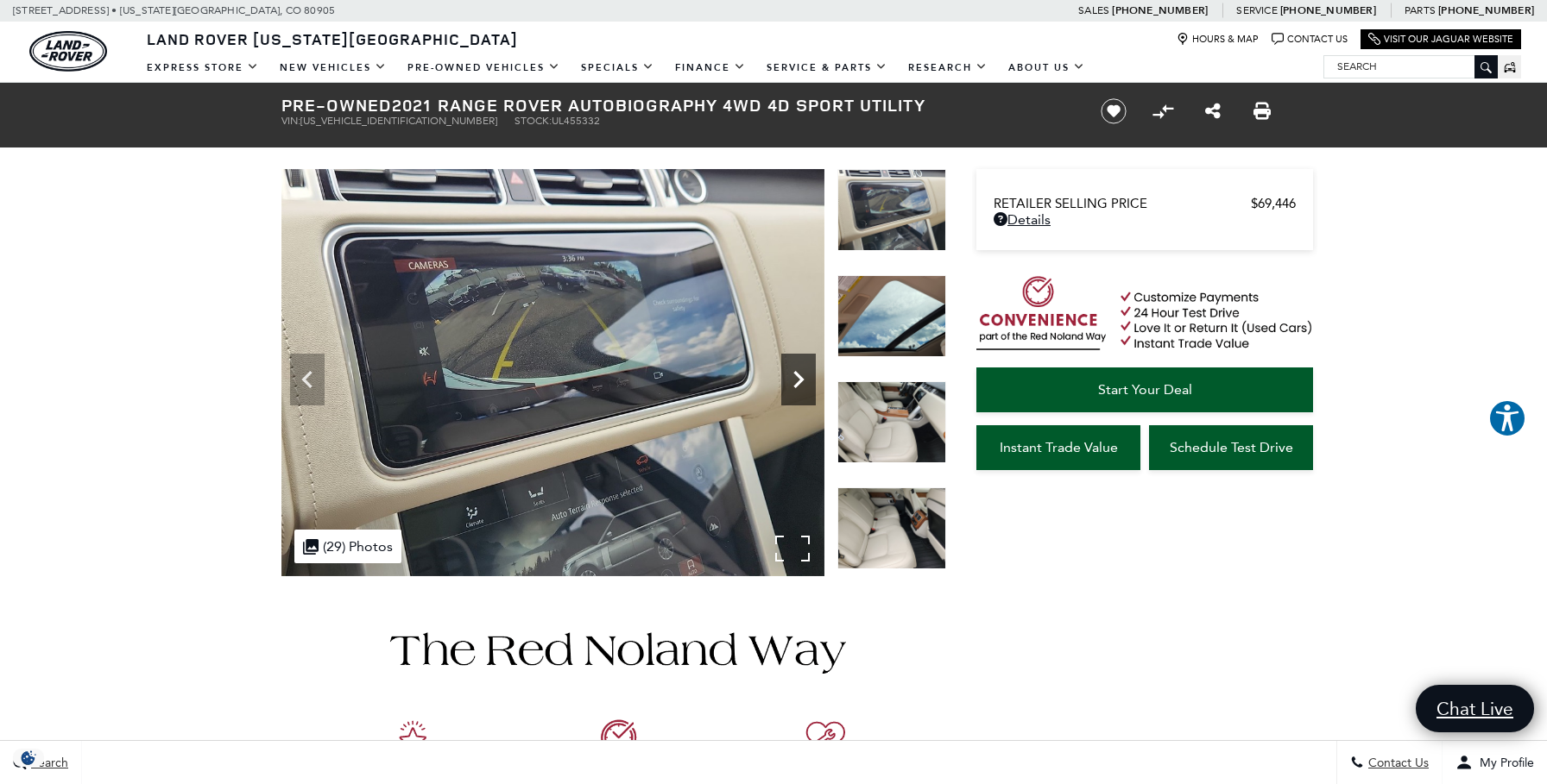
click at [797, 372] on icon "Next" at bounding box center [798, 380] width 35 height 35
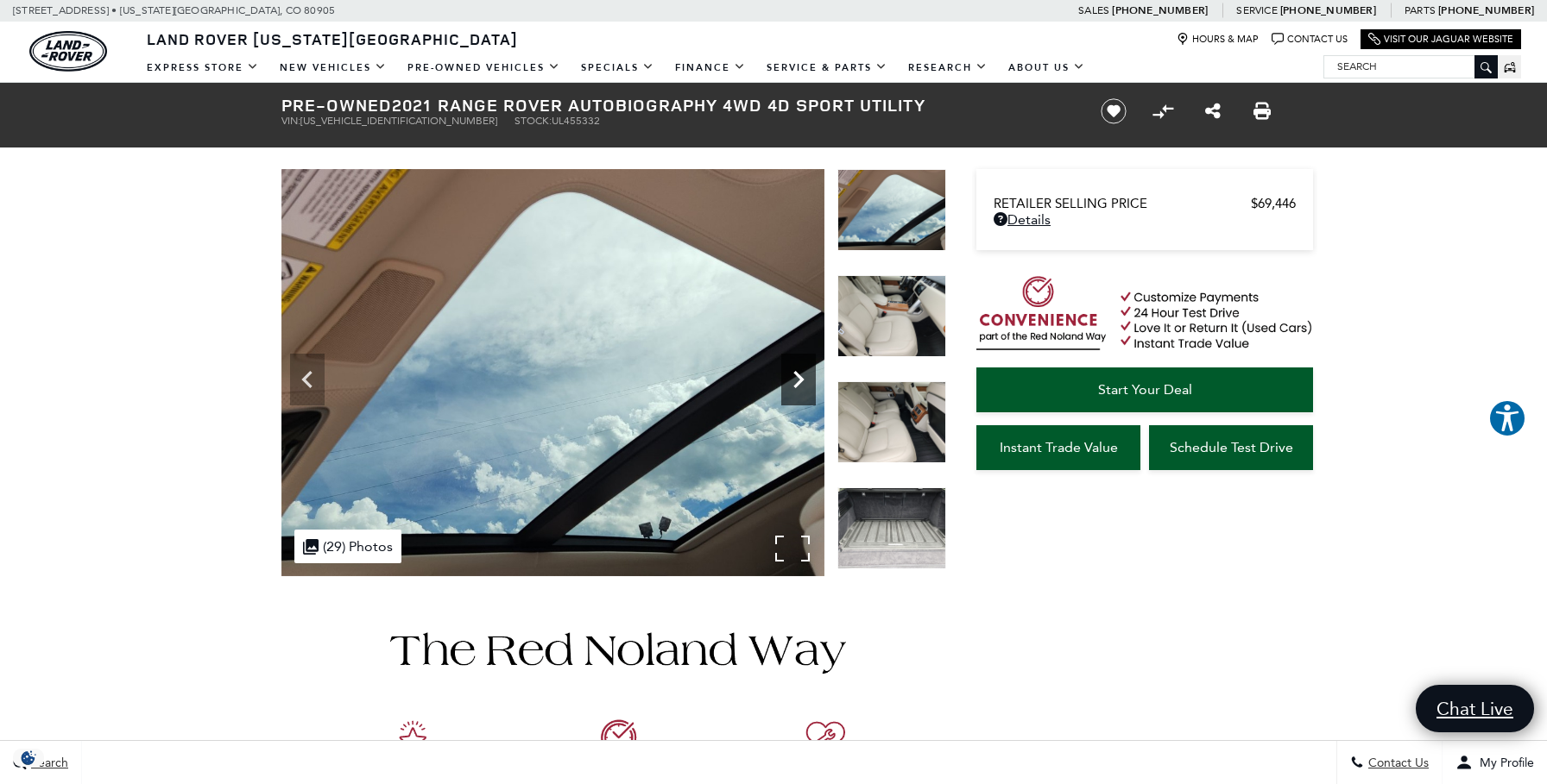
click at [797, 372] on icon "Next" at bounding box center [798, 380] width 35 height 35
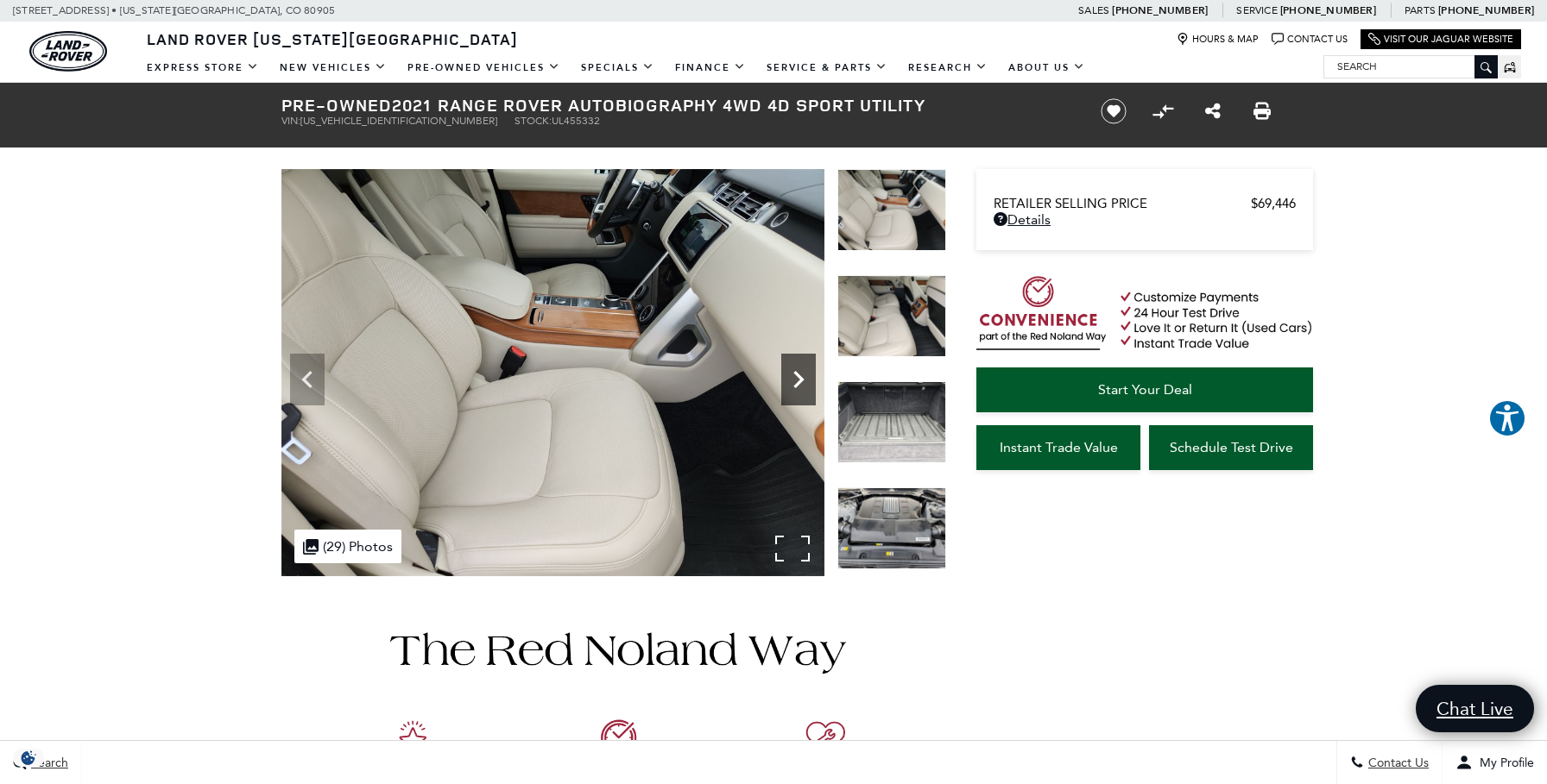
click at [797, 372] on icon "Next" at bounding box center [798, 380] width 35 height 35
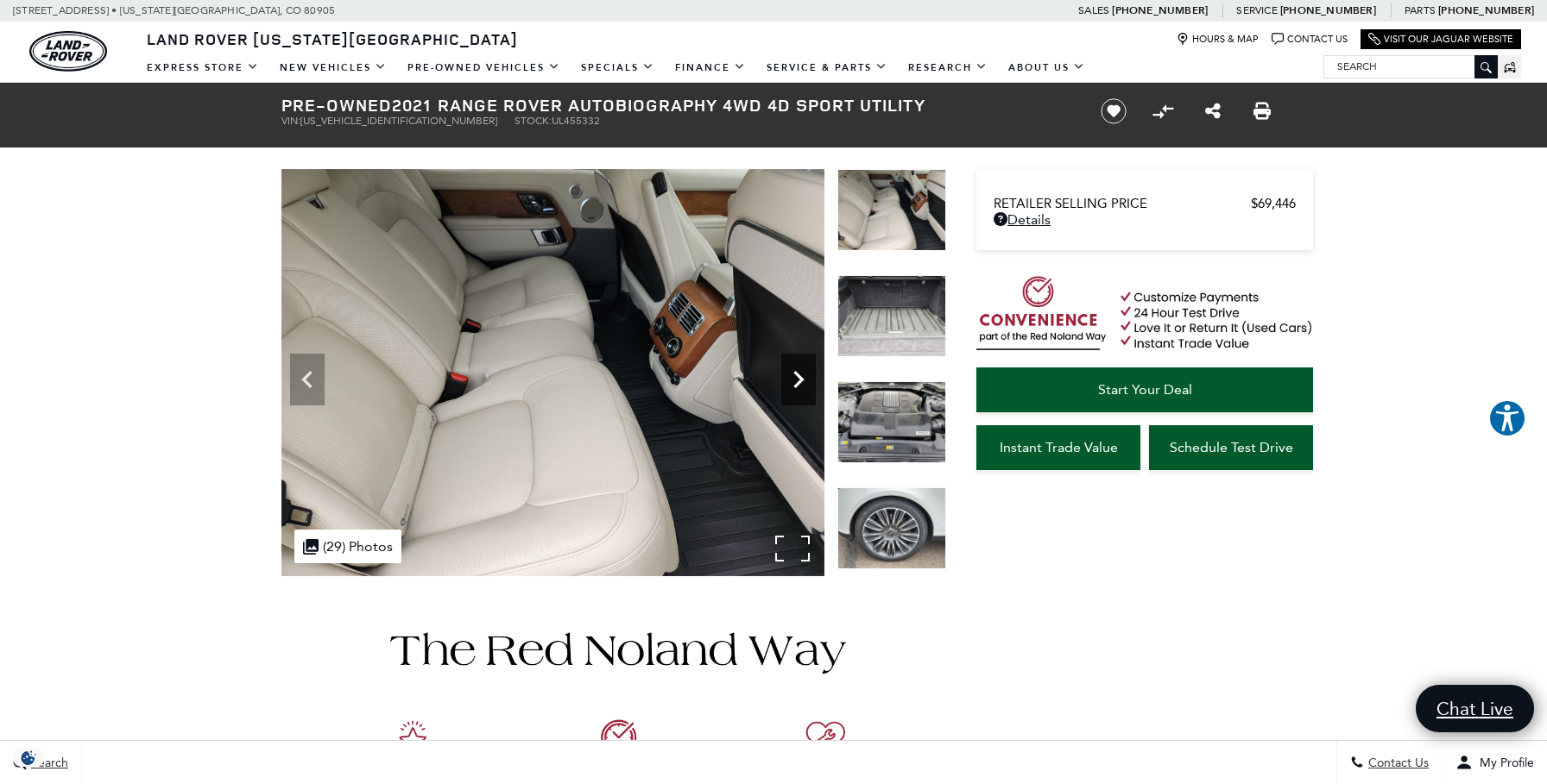
click at [795, 369] on icon "Next" at bounding box center [798, 380] width 35 height 35
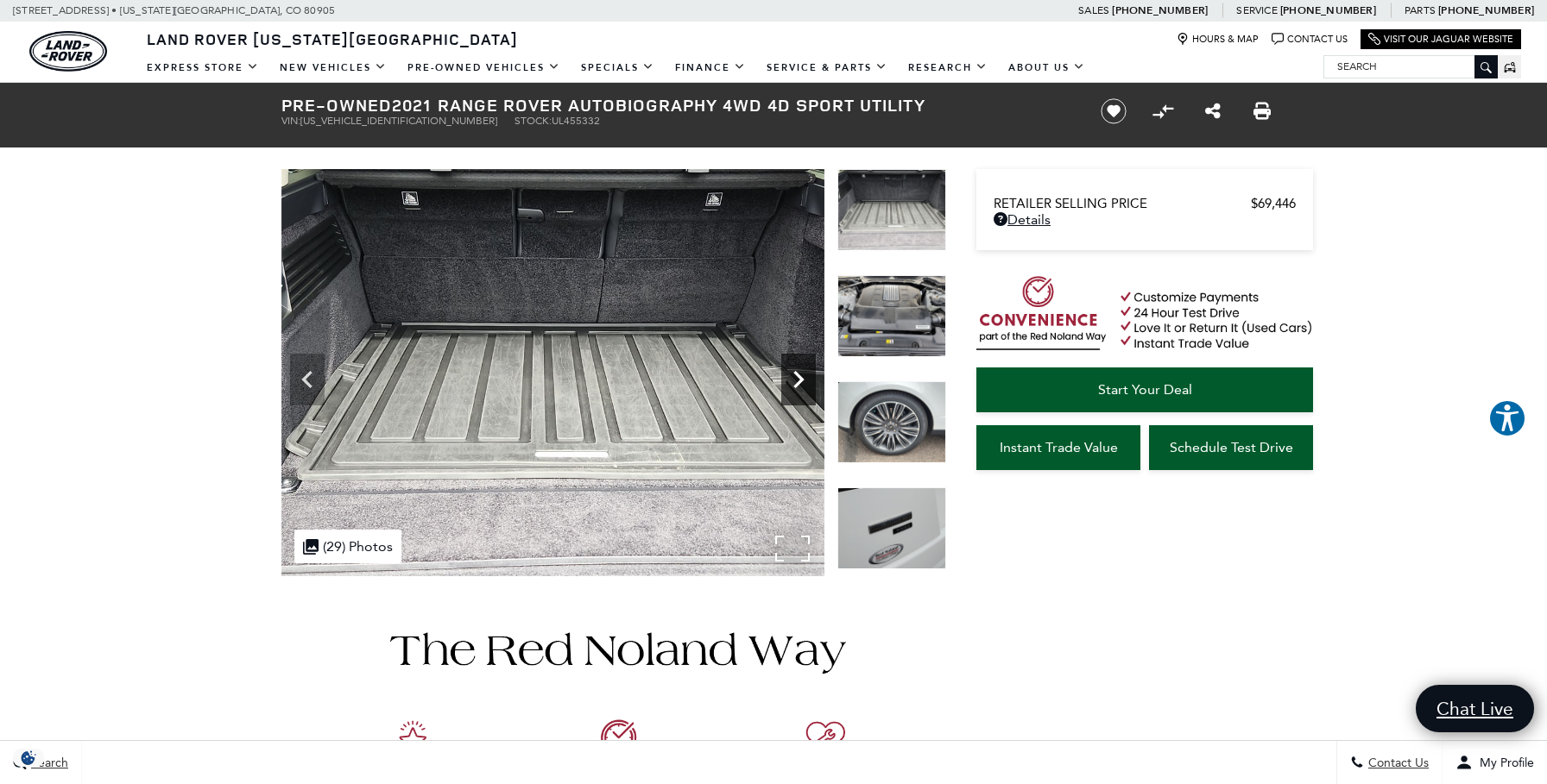
click at [795, 369] on icon "Next" at bounding box center [798, 380] width 35 height 35
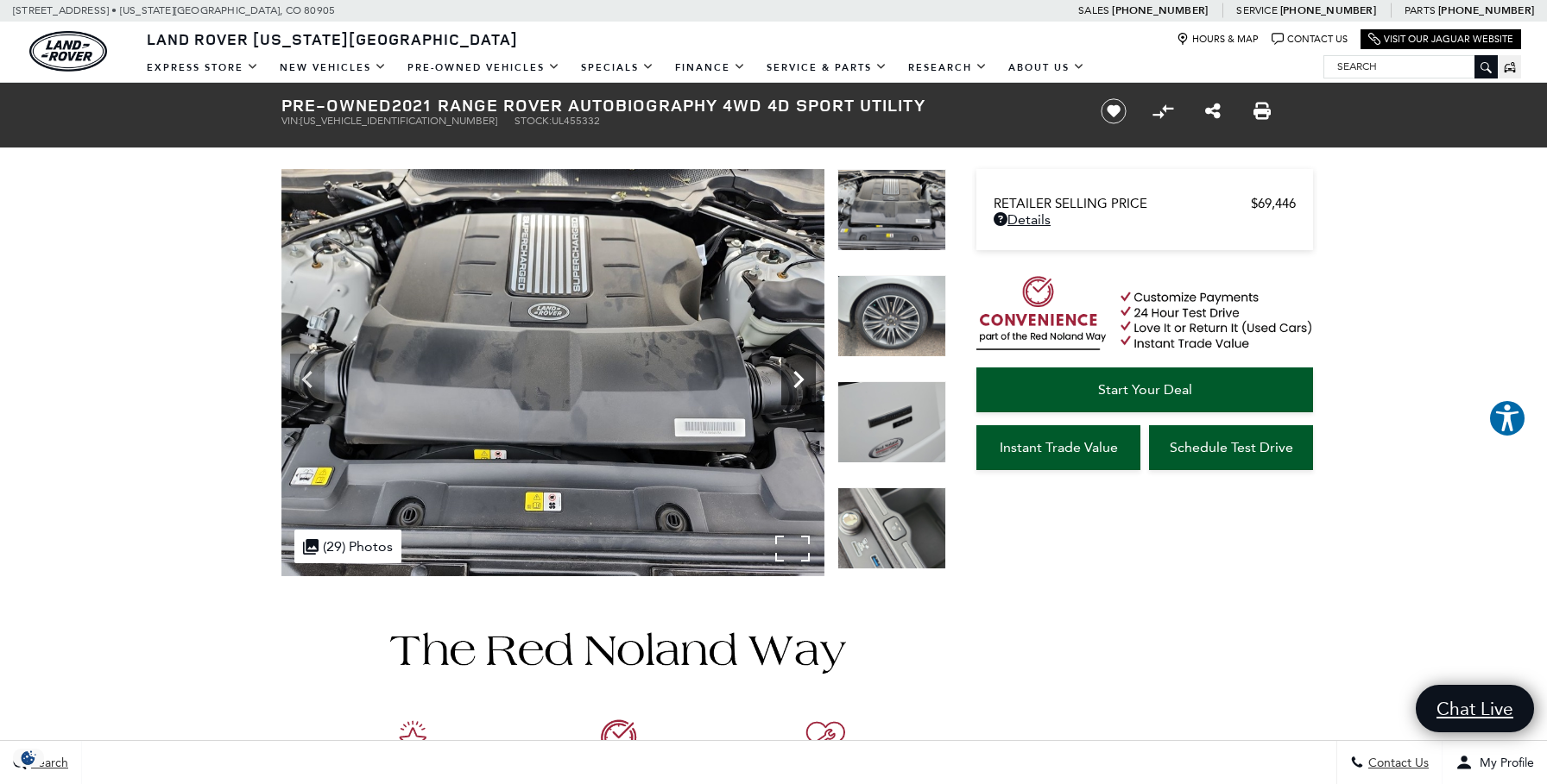
click at [795, 369] on icon "Next" at bounding box center [798, 380] width 35 height 35
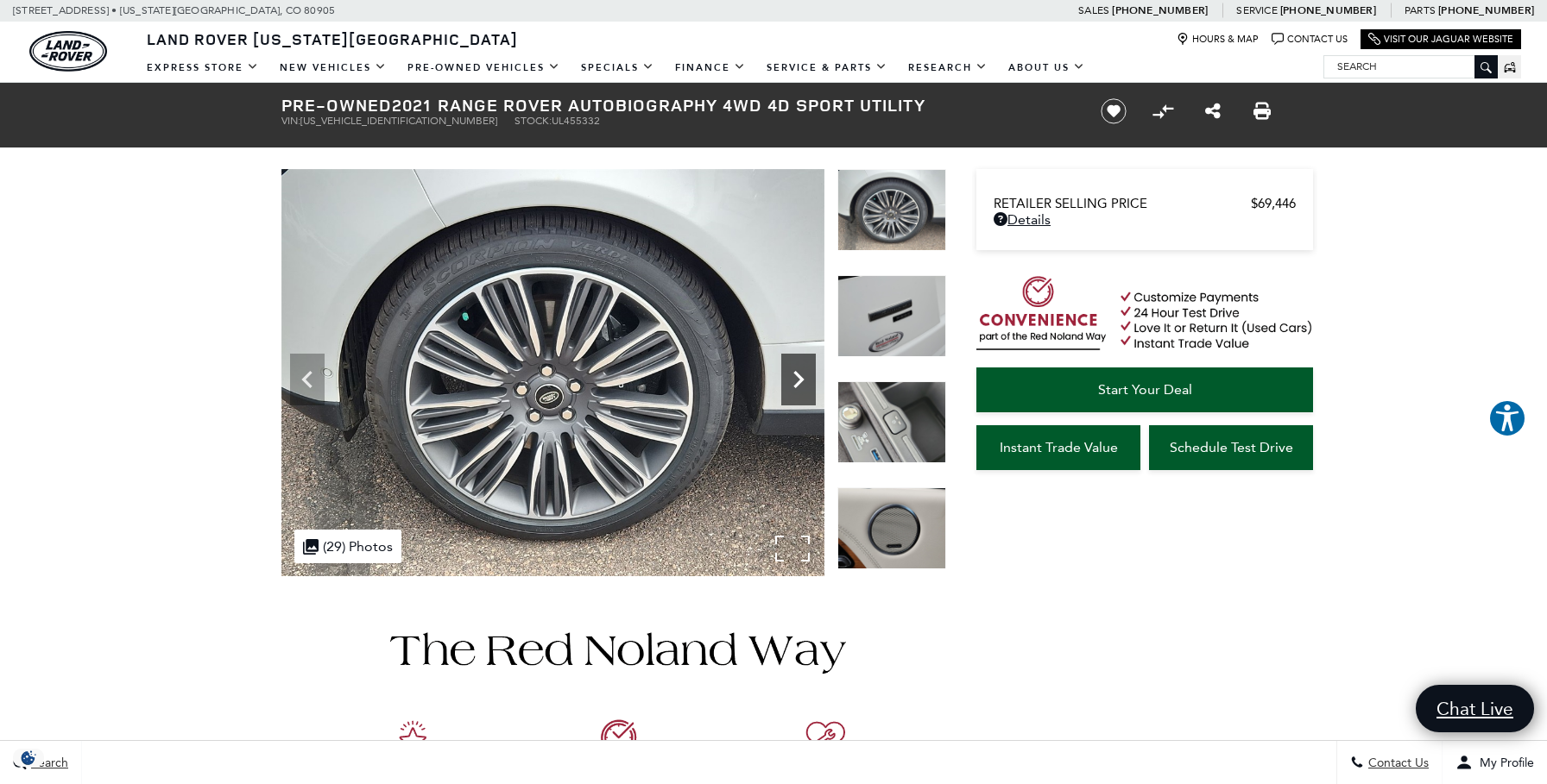
click at [795, 369] on icon "Next" at bounding box center [798, 380] width 35 height 35
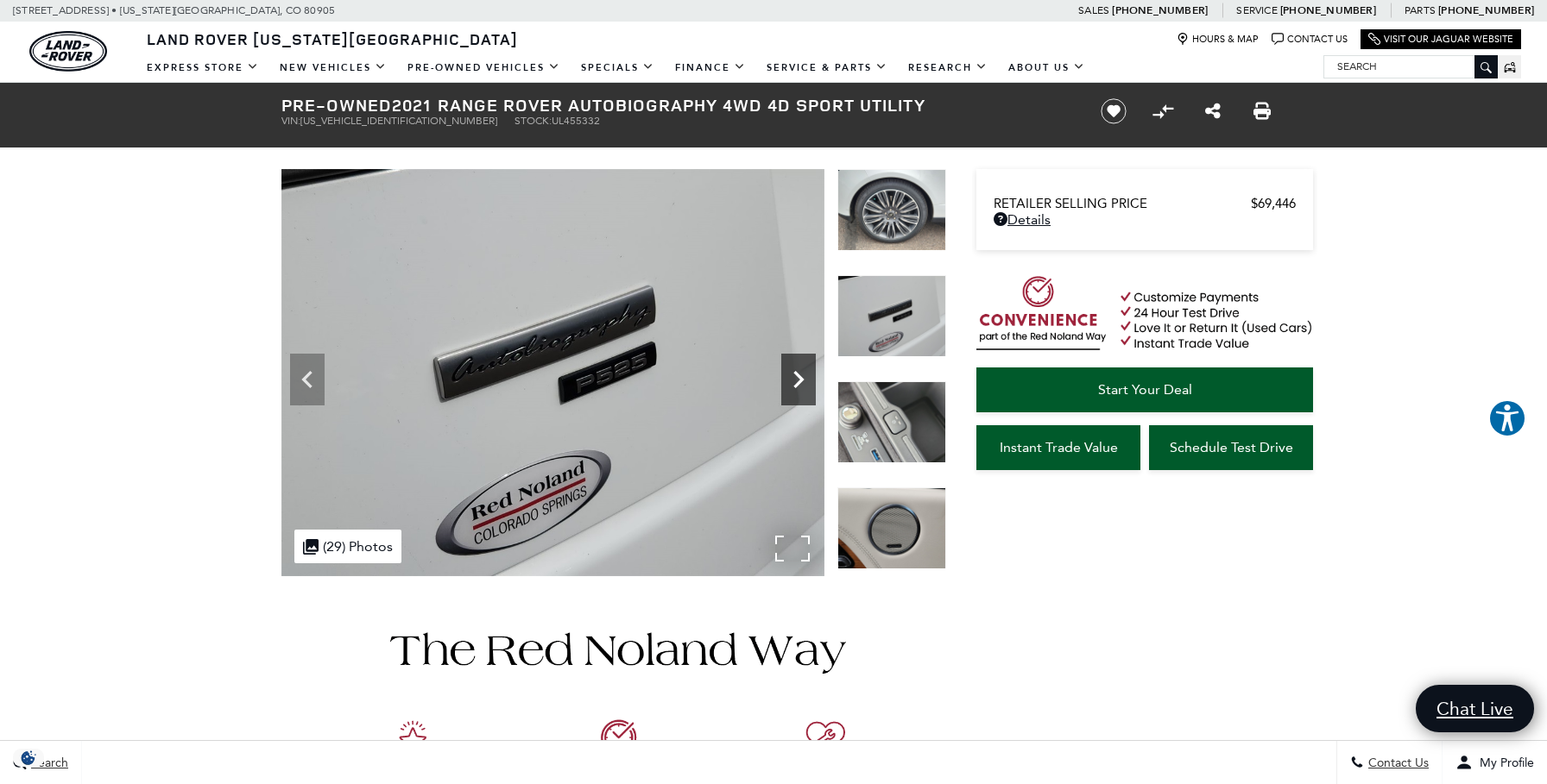
click at [797, 373] on icon "Next" at bounding box center [798, 379] width 10 height 17
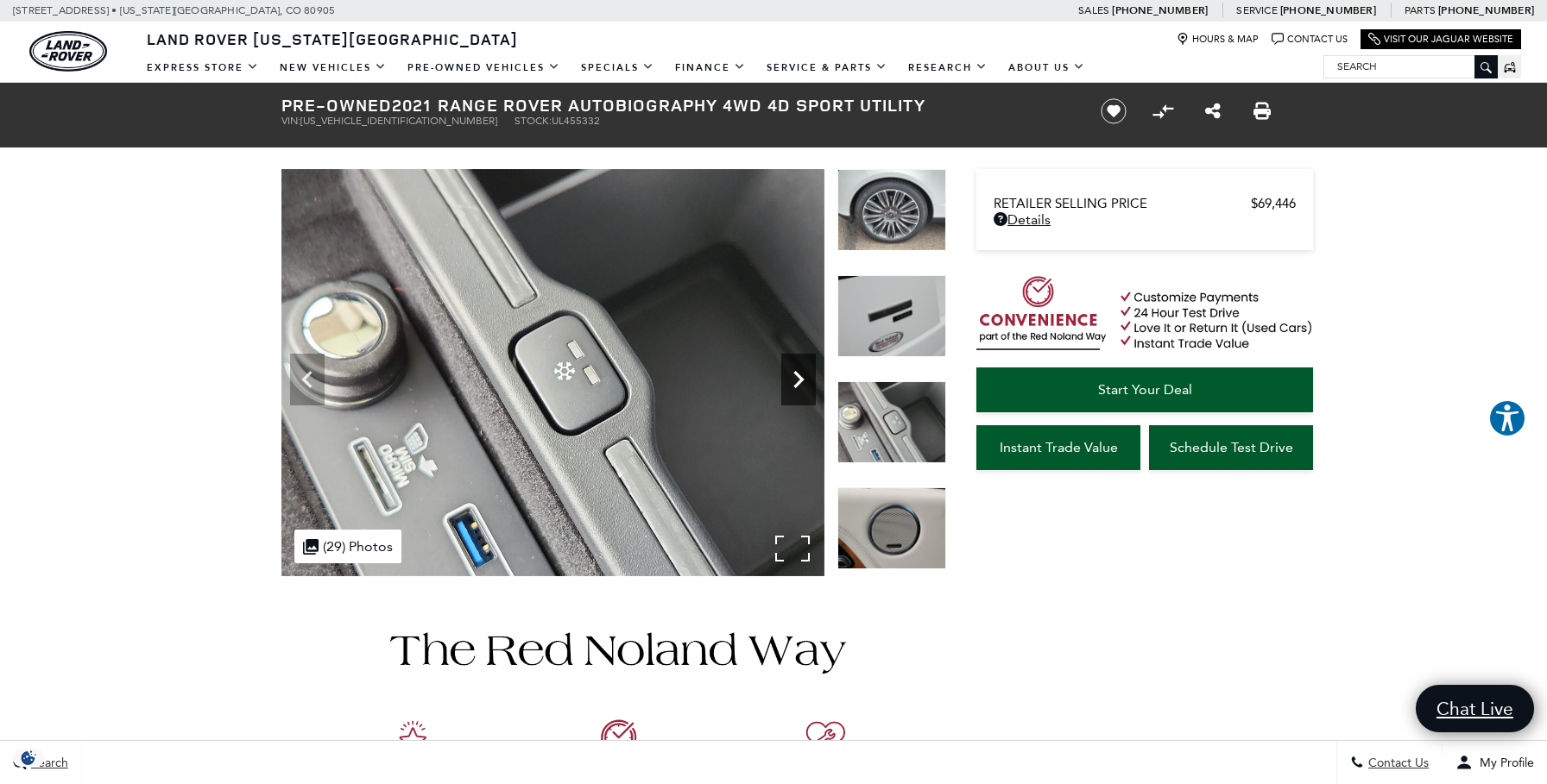
click at [797, 374] on icon "Next" at bounding box center [798, 379] width 10 height 17
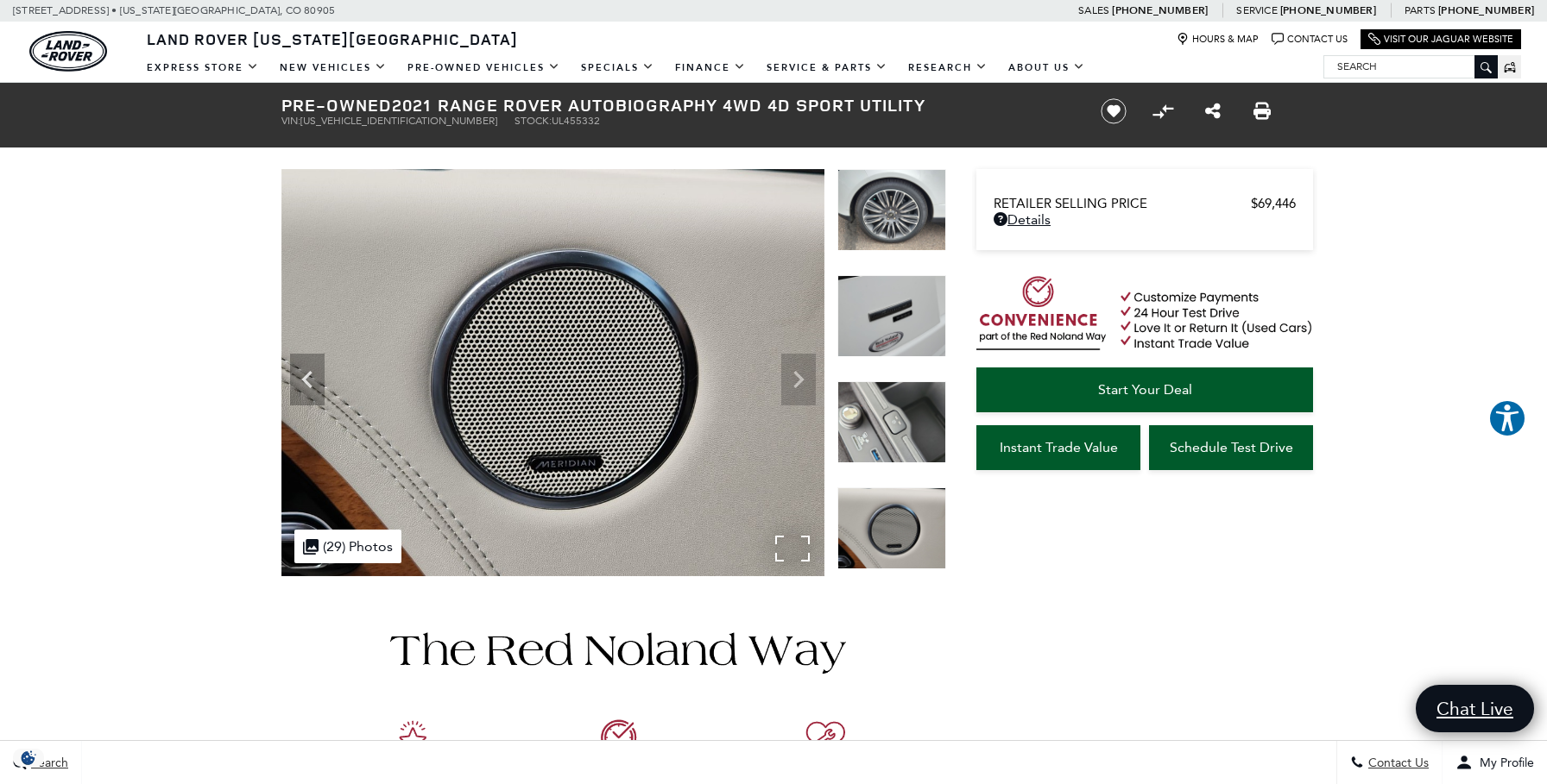
click at [797, 374] on img at bounding box center [552, 372] width 543 height 407
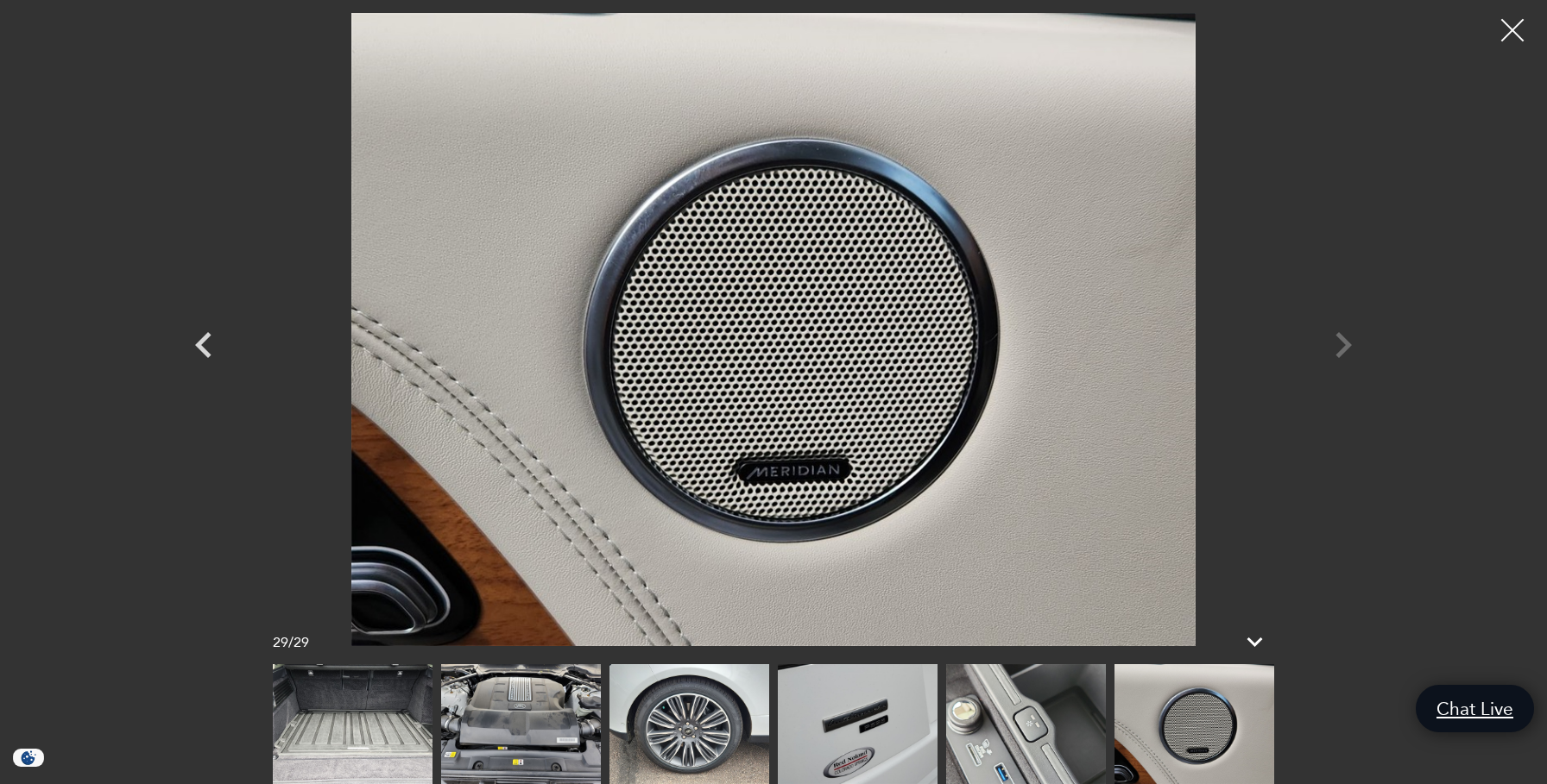
click at [1513, 29] on div at bounding box center [1513, 30] width 46 height 46
